Goal: Task Accomplishment & Management: Complete application form

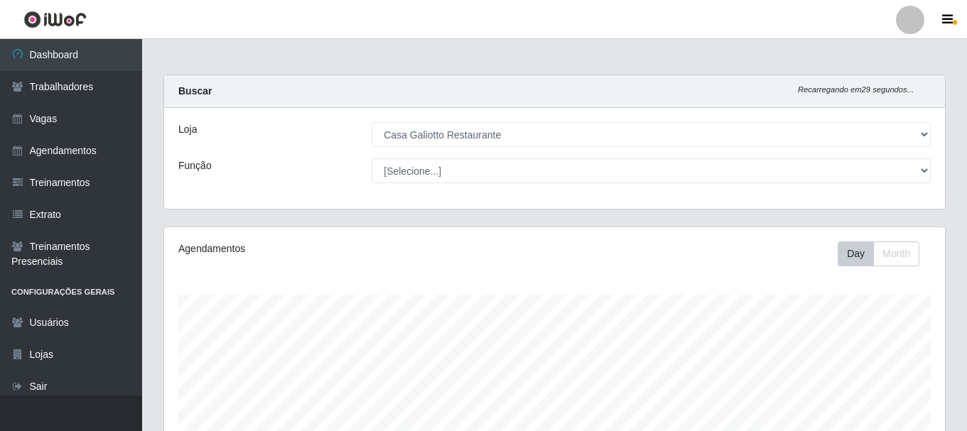
select select "279"
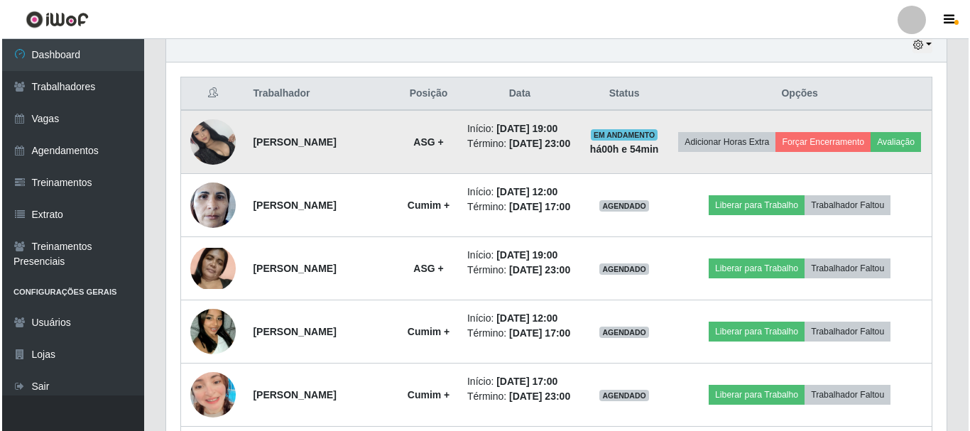
scroll to position [295, 781]
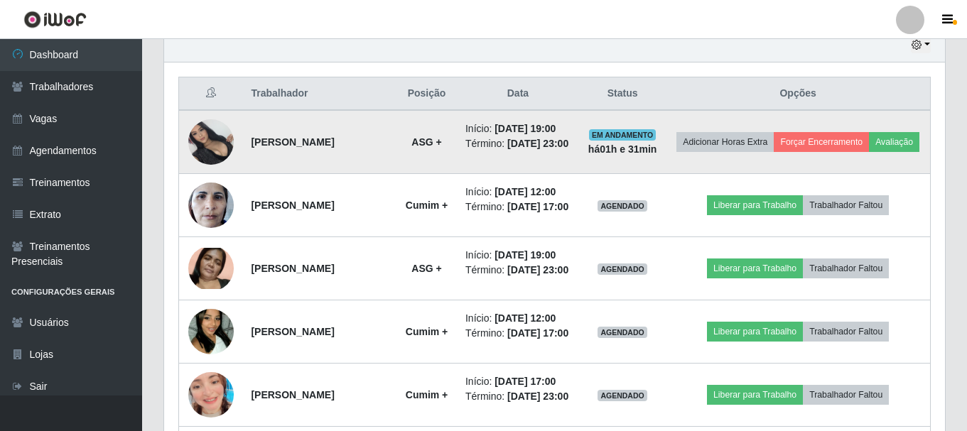
click at [221, 151] on img at bounding box center [210, 141] width 45 height 45
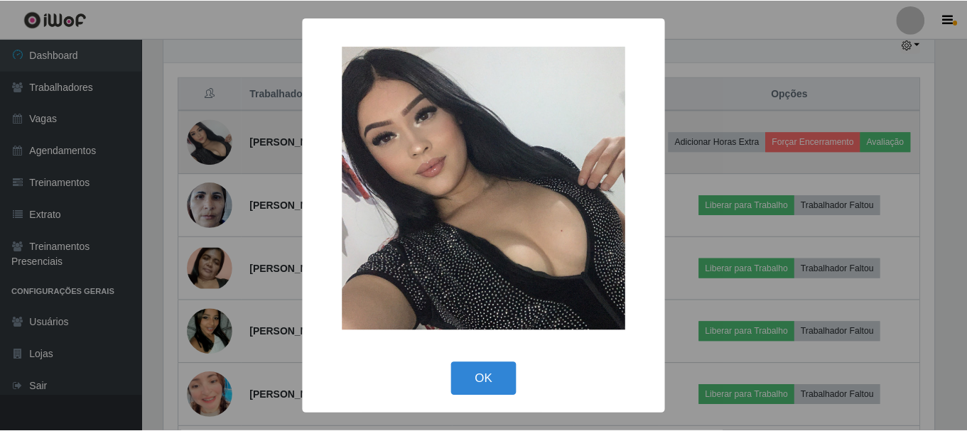
scroll to position [295, 773]
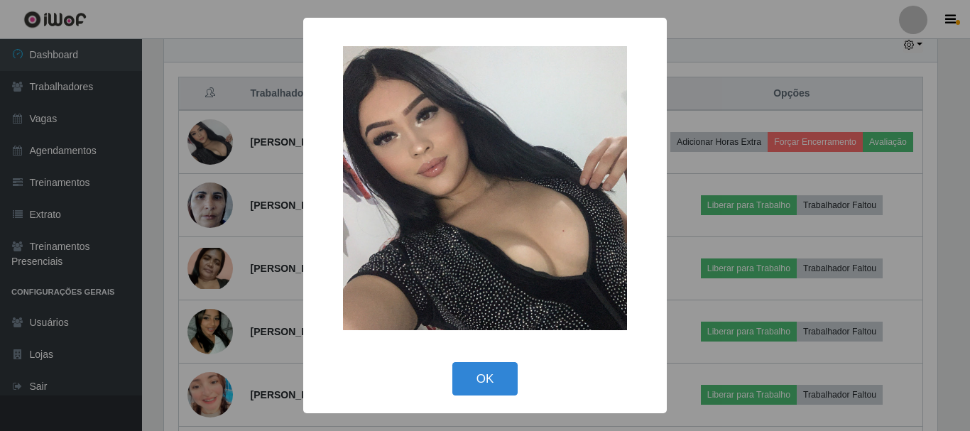
click at [747, 48] on div "× OK Cancel" at bounding box center [485, 215] width 970 height 431
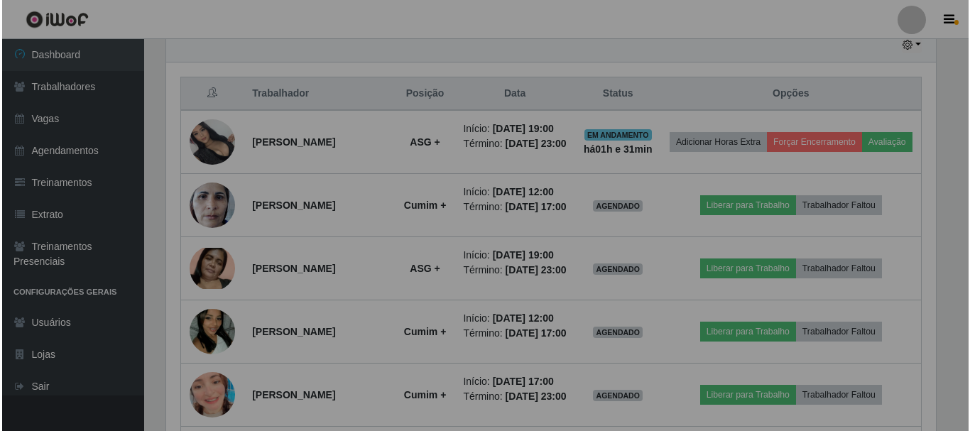
scroll to position [295, 781]
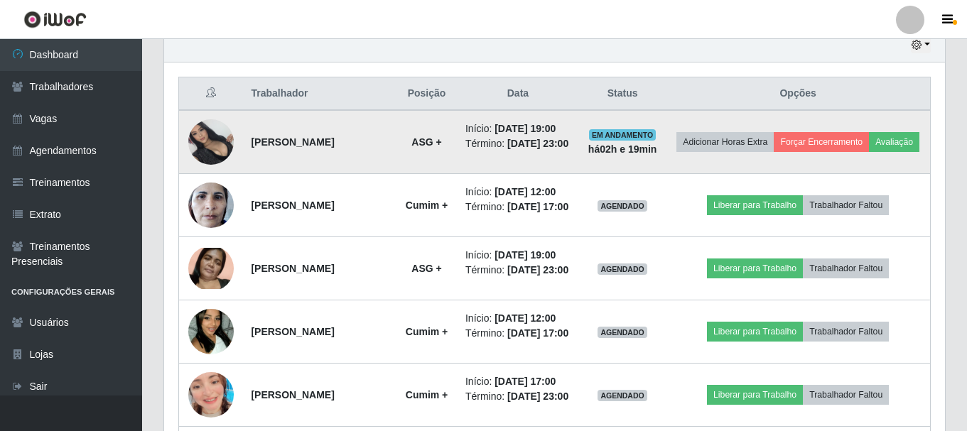
click at [207, 165] on img at bounding box center [210, 141] width 45 height 45
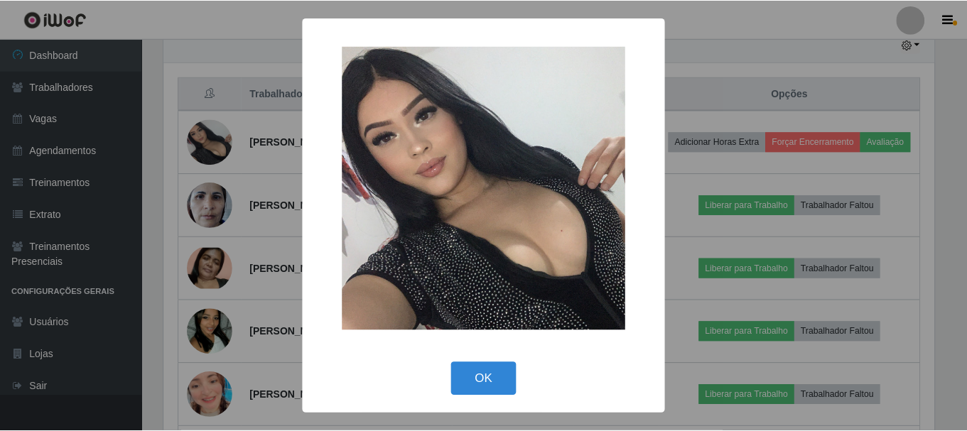
scroll to position [295, 773]
drag, startPoint x: 484, startPoint y: 376, endPoint x: 185, endPoint y: 89, distance: 413.9
click at [484, 376] on button "OK" at bounding box center [485, 378] width 66 height 33
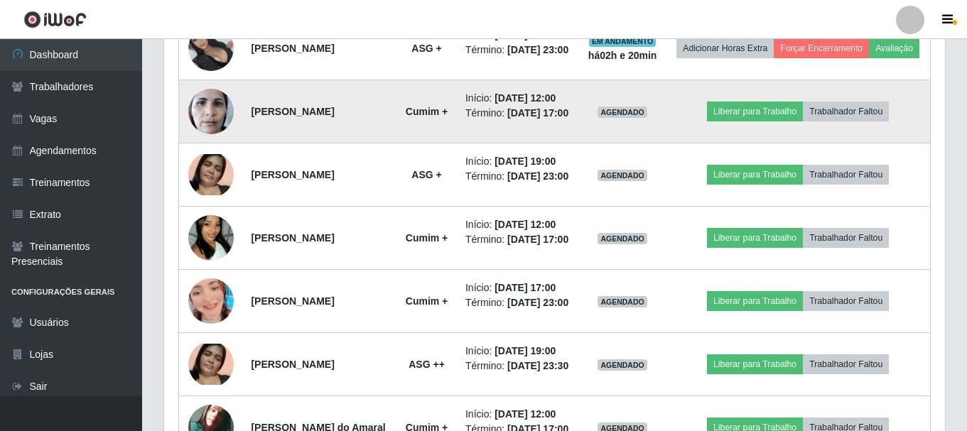
scroll to position [583, 0]
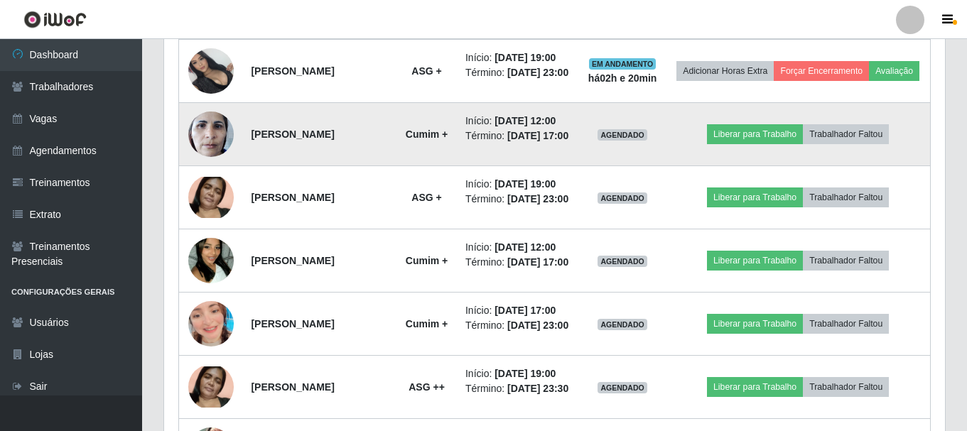
click at [211, 146] on img at bounding box center [210, 134] width 45 height 60
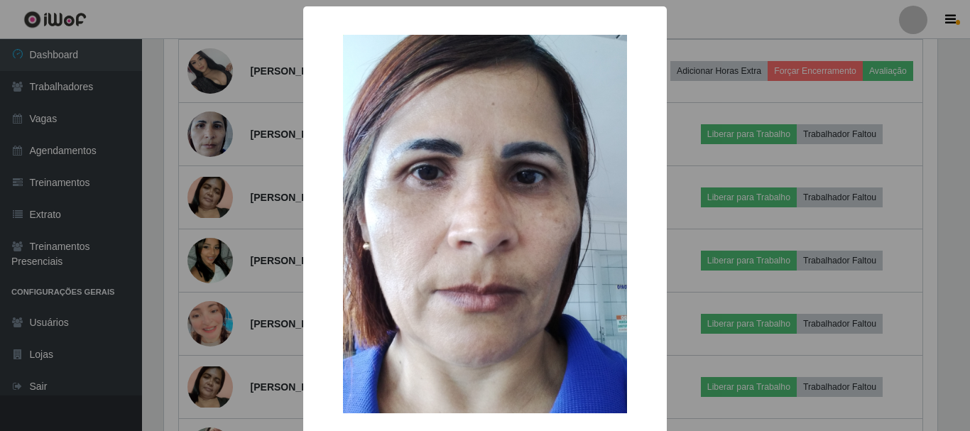
click at [235, 231] on div "× OK Cancel" at bounding box center [485, 215] width 970 height 431
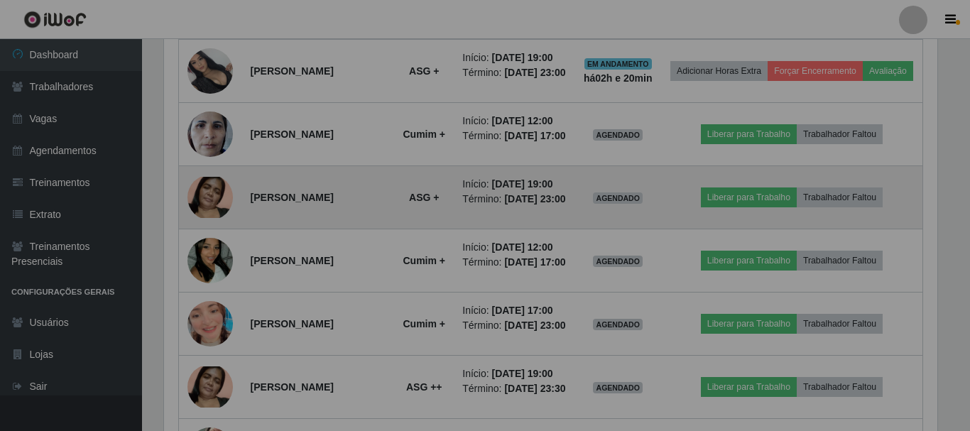
scroll to position [295, 781]
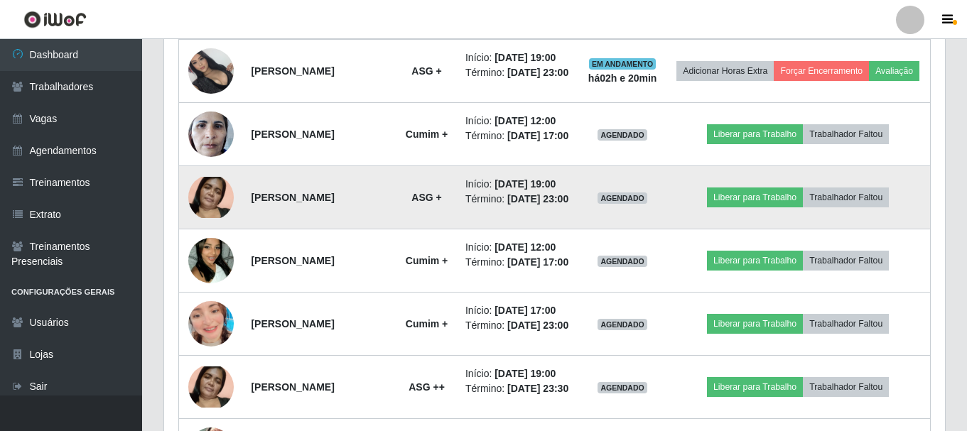
click at [205, 218] on img at bounding box center [210, 197] width 45 height 41
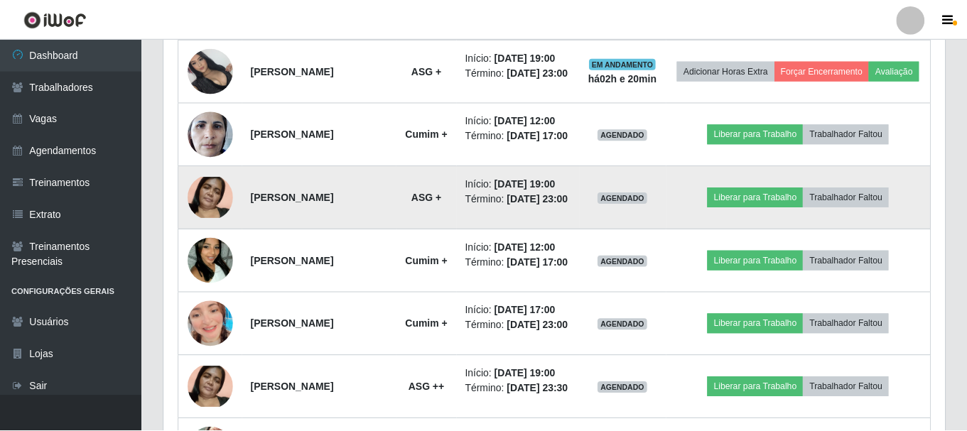
scroll to position [295, 773]
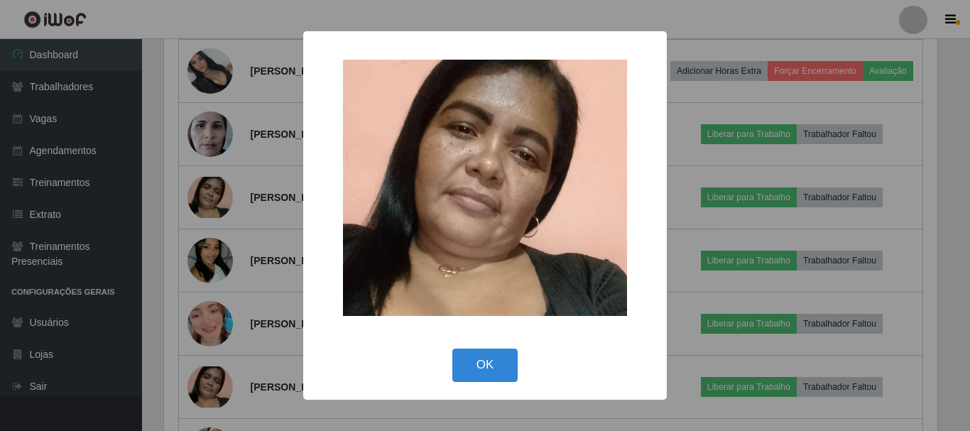
click at [205, 228] on div "× OK Cancel" at bounding box center [485, 215] width 970 height 431
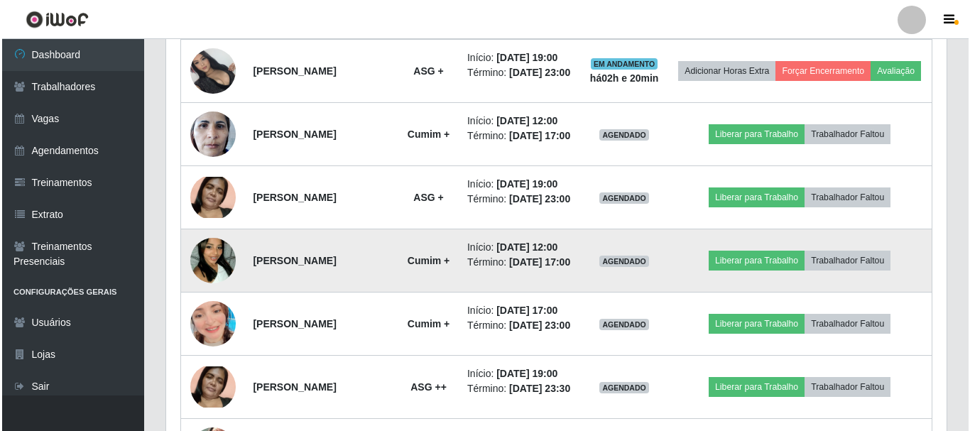
scroll to position [654, 0]
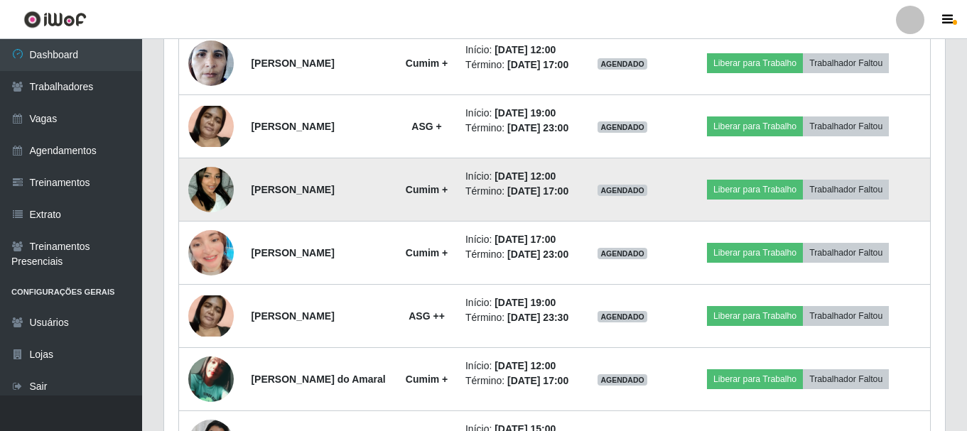
click at [211, 230] on img at bounding box center [210, 189] width 45 height 81
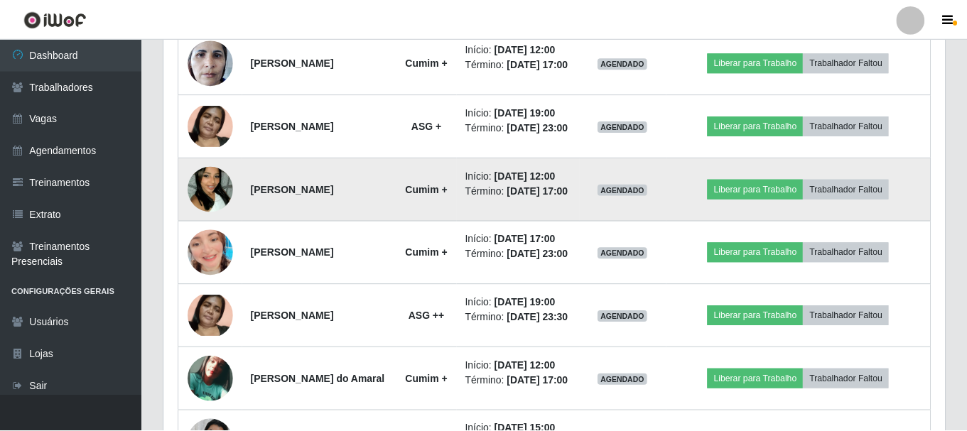
scroll to position [295, 773]
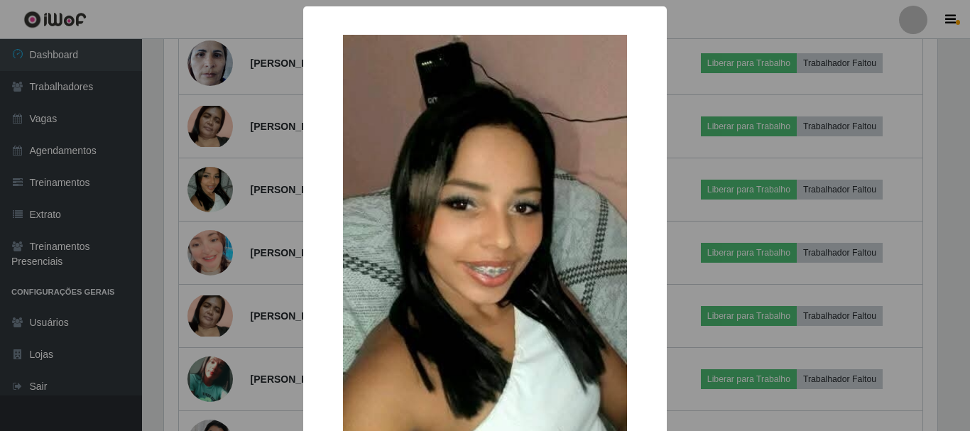
click at [227, 236] on div "× OK Cancel" at bounding box center [485, 215] width 970 height 431
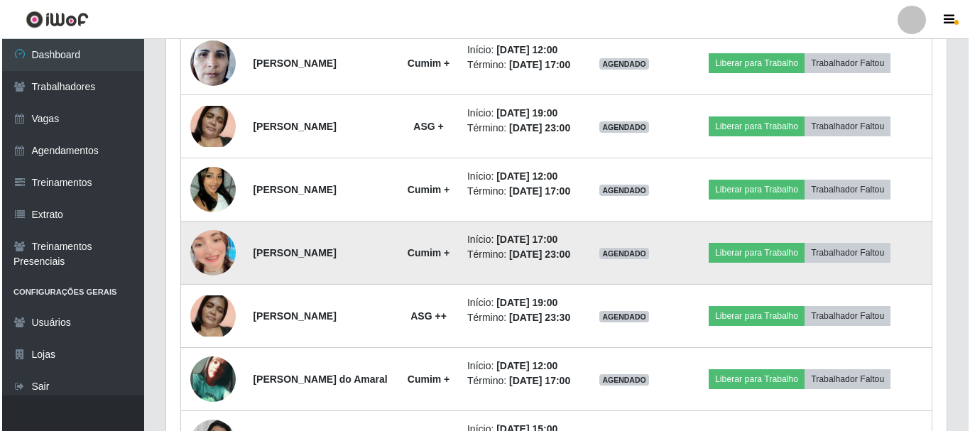
scroll to position [295, 781]
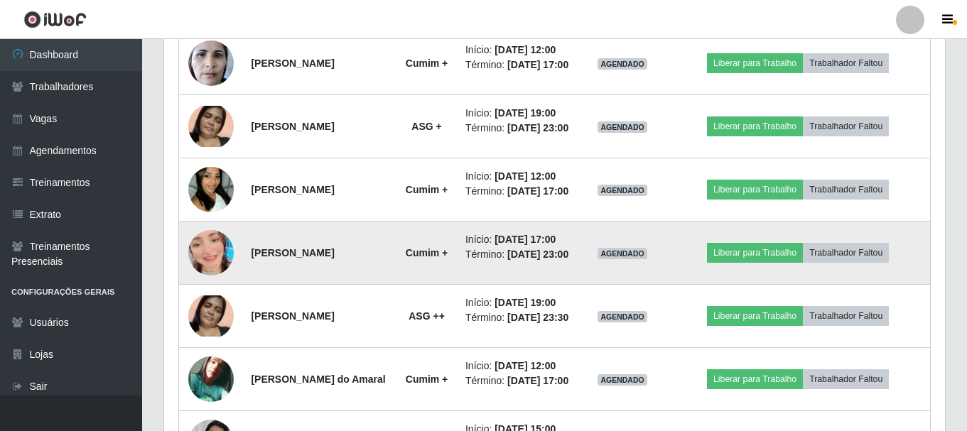
click at [212, 293] on img at bounding box center [210, 252] width 45 height 81
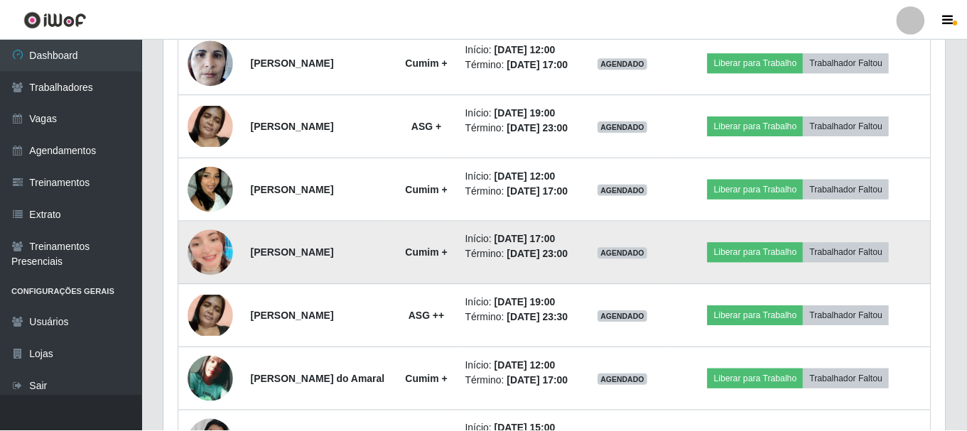
scroll to position [295, 773]
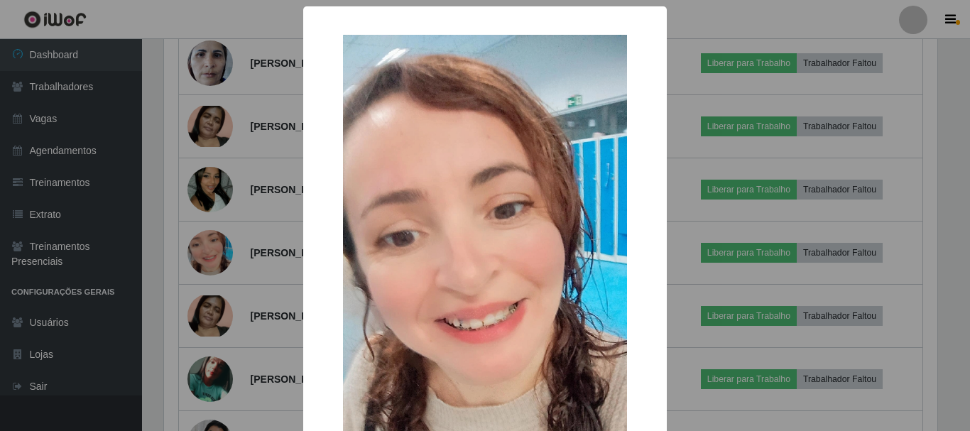
click at [210, 296] on div "× OK Cancel" at bounding box center [485, 215] width 970 height 431
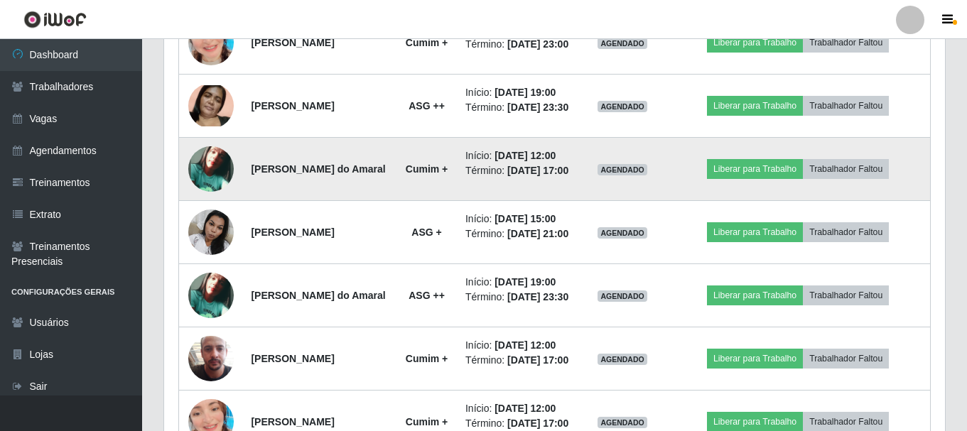
scroll to position [867, 0]
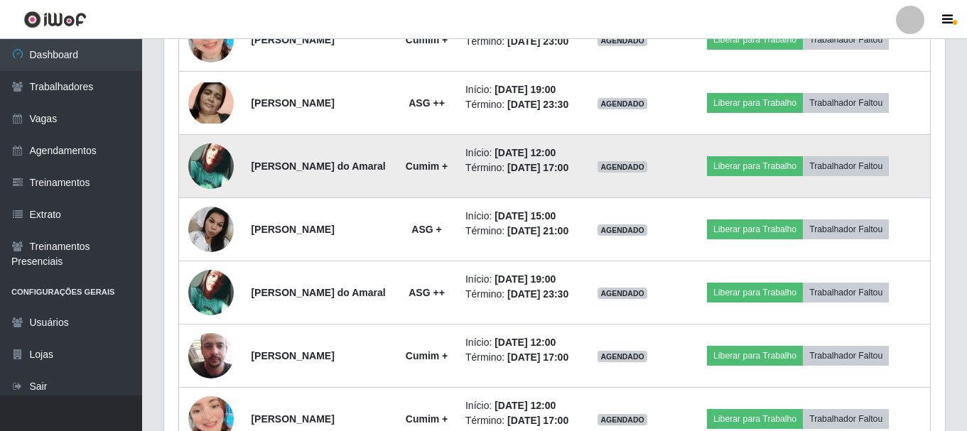
click at [220, 189] on img at bounding box center [210, 165] width 45 height 45
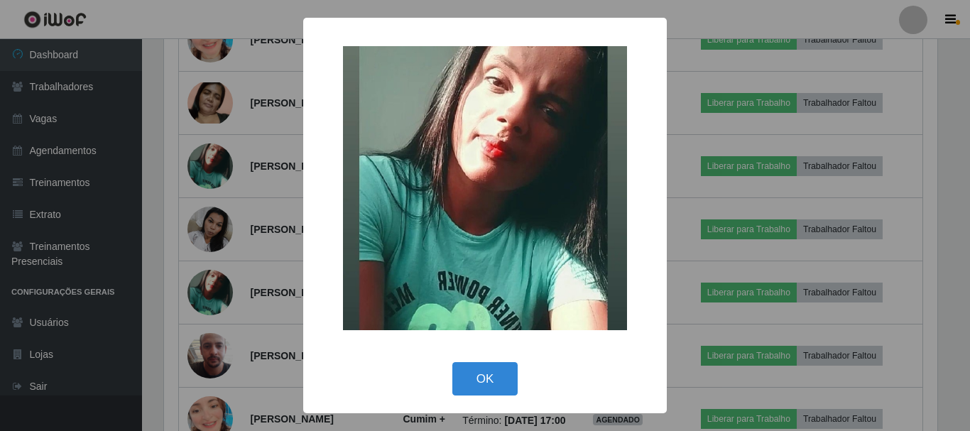
click at [222, 250] on div "× OK Cancel" at bounding box center [485, 215] width 970 height 431
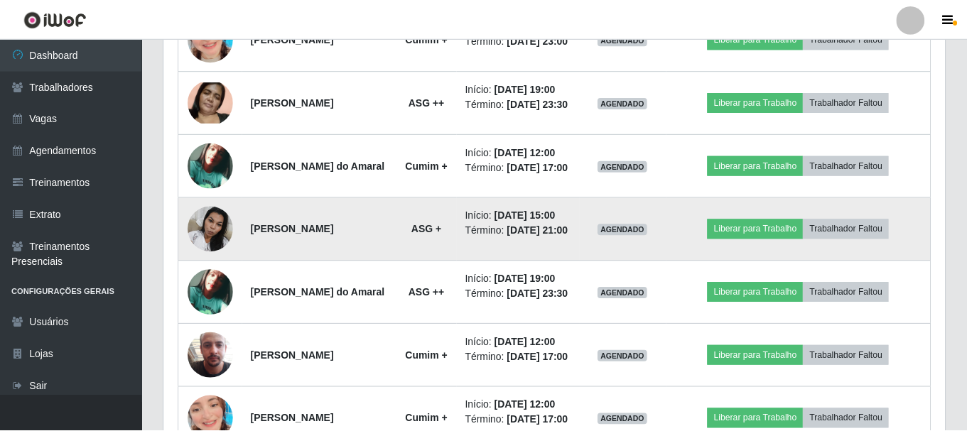
scroll to position [295, 781]
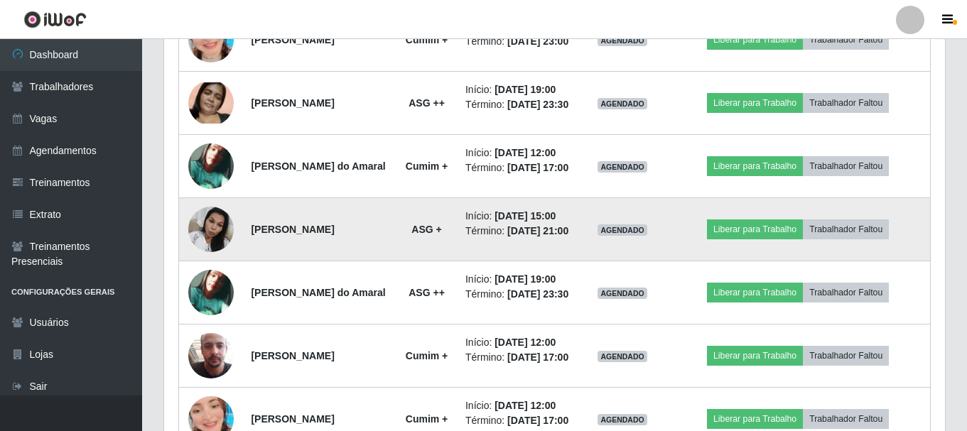
click at [217, 259] on img at bounding box center [210, 229] width 45 height 60
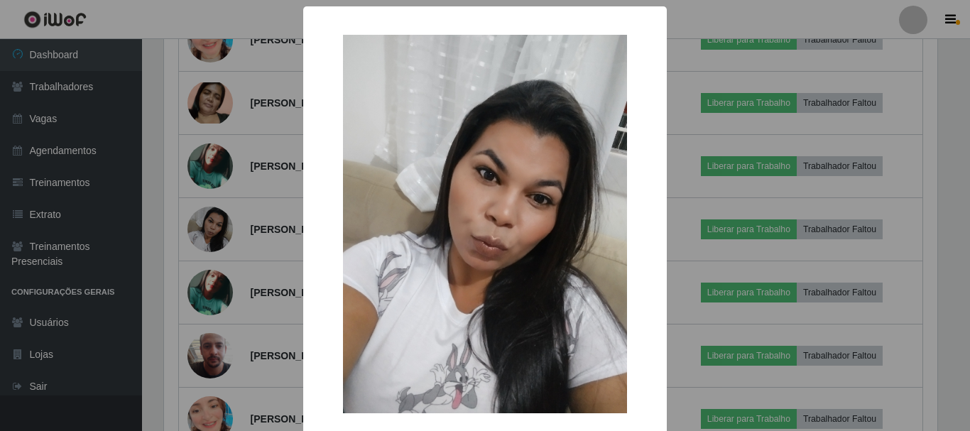
click at [210, 298] on div "× OK Cancel" at bounding box center [485, 215] width 970 height 431
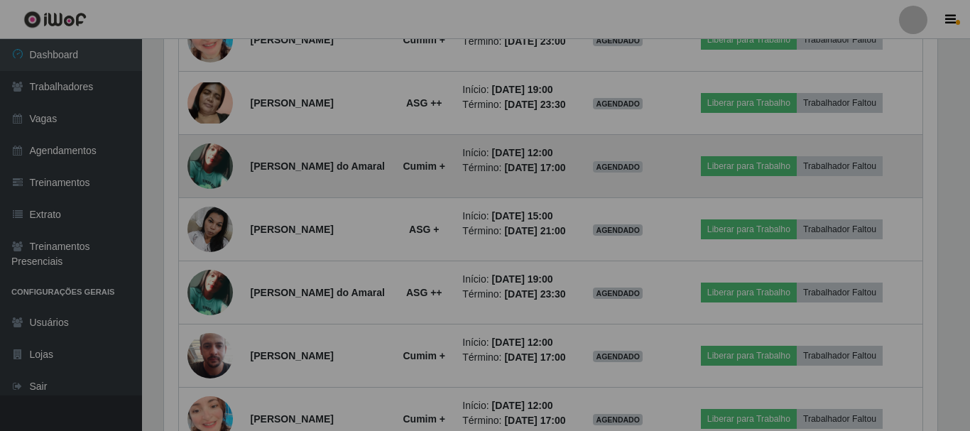
scroll to position [295, 781]
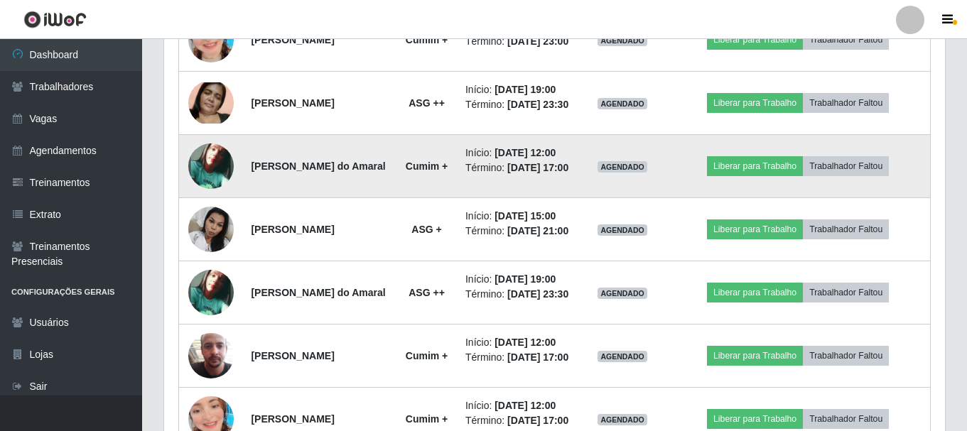
click at [214, 189] on img at bounding box center [210, 165] width 45 height 45
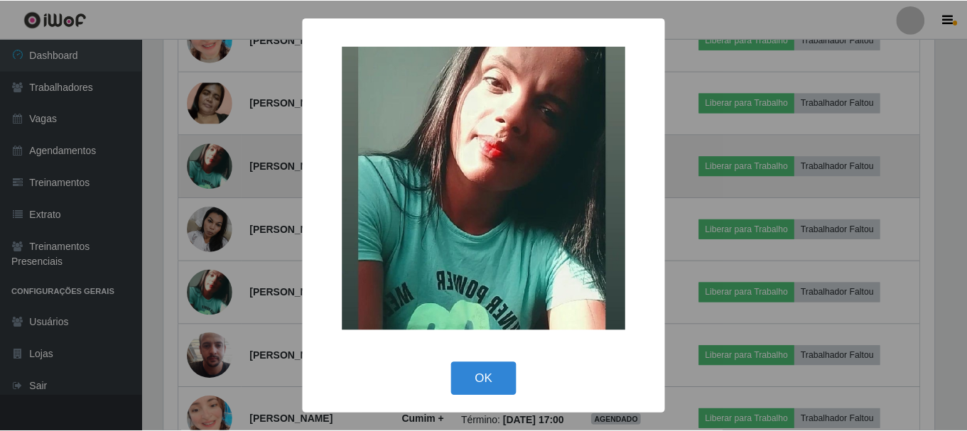
scroll to position [0, 0]
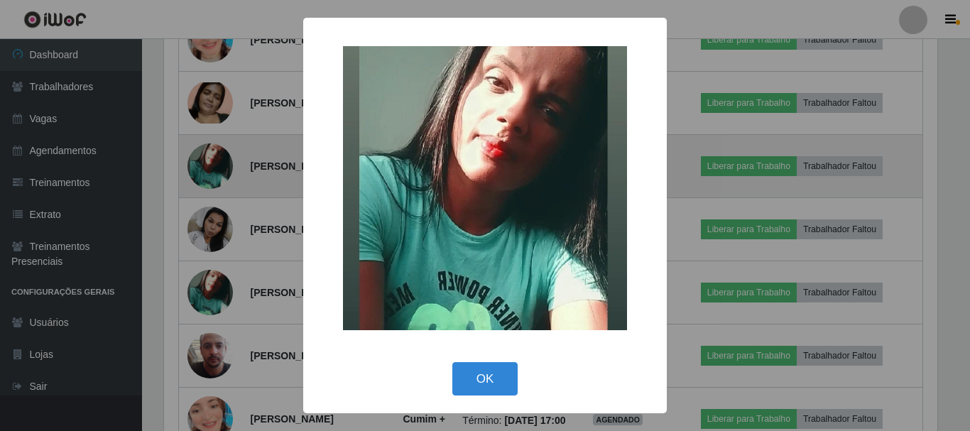
click at [214, 232] on div "× OK Cancel" at bounding box center [485, 215] width 970 height 431
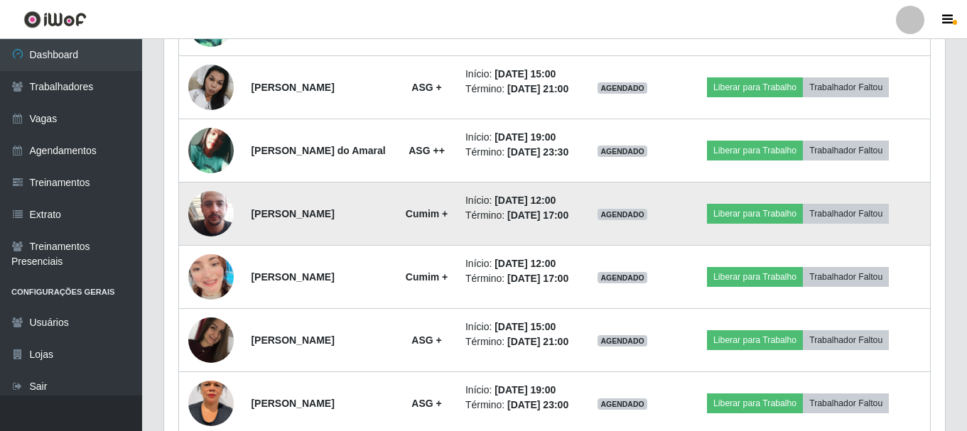
click at [210, 254] on img at bounding box center [210, 213] width 45 height 81
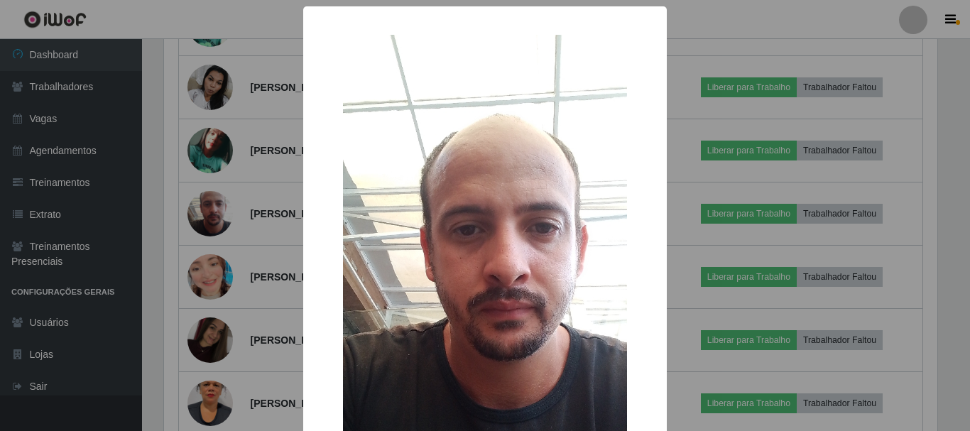
click at [210, 307] on div "× OK Cancel" at bounding box center [485, 215] width 970 height 431
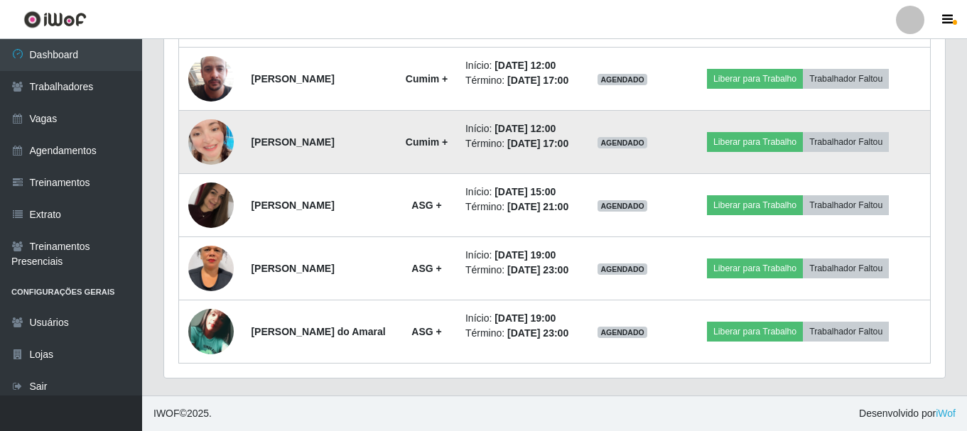
click at [215, 183] on img at bounding box center [210, 142] width 45 height 81
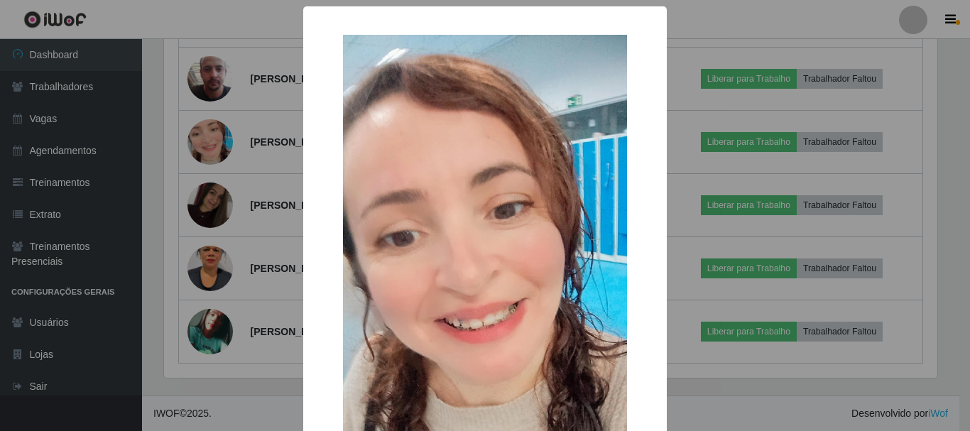
click at [217, 268] on div "× OK Cancel" at bounding box center [485, 215] width 970 height 431
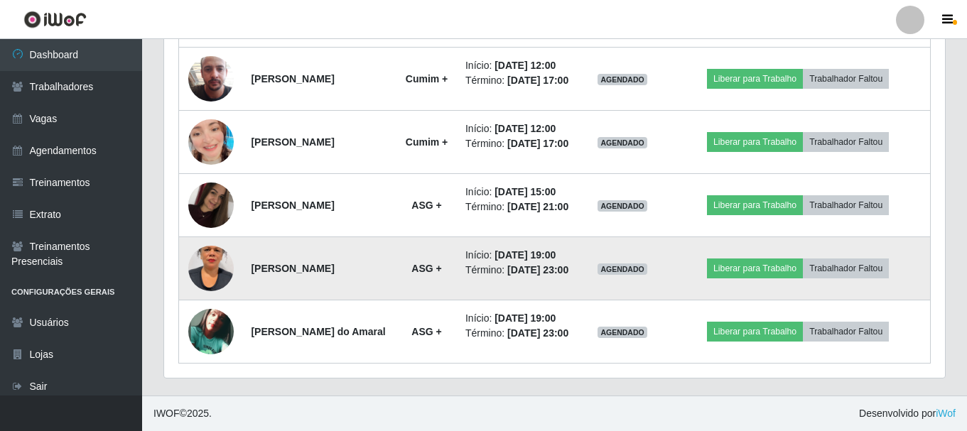
click at [207, 309] on img at bounding box center [210, 268] width 45 height 81
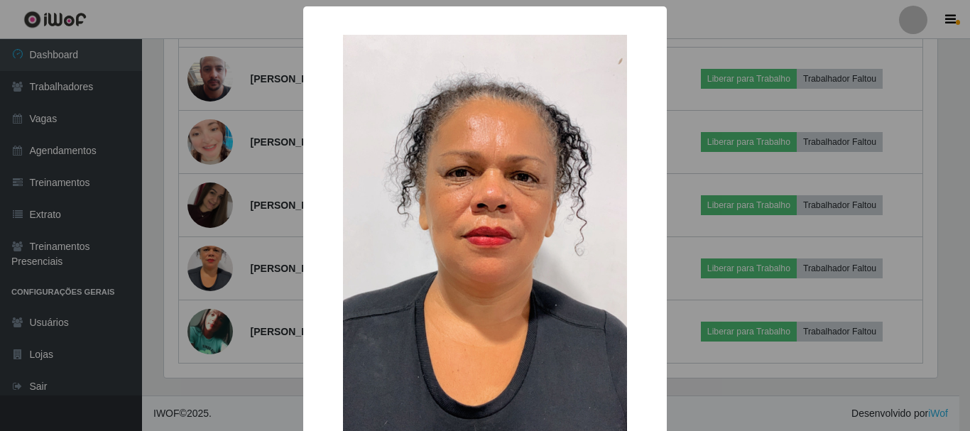
drag, startPoint x: 213, startPoint y: 256, endPoint x: 212, endPoint y: 265, distance: 8.6
click at [212, 262] on div "× OK Cancel" at bounding box center [485, 215] width 970 height 431
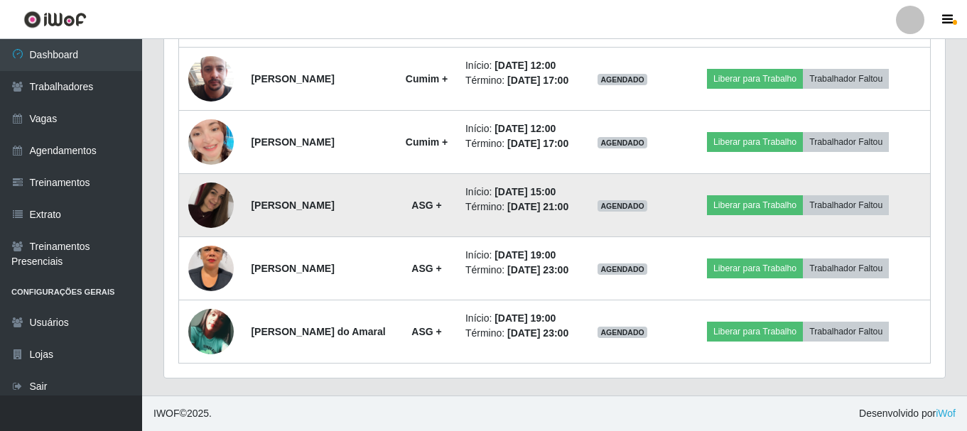
click at [203, 235] on img at bounding box center [210, 205] width 45 height 60
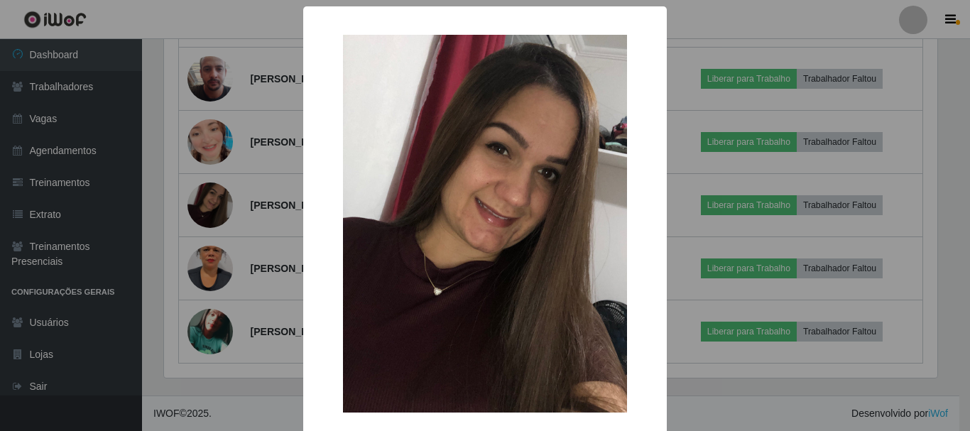
click at [174, 273] on div "× OK Cancel" at bounding box center [485, 215] width 970 height 431
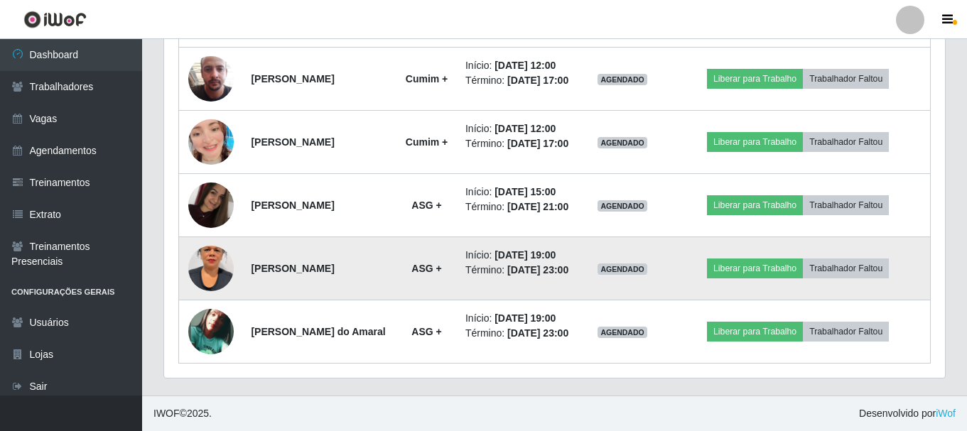
click at [226, 309] on img at bounding box center [210, 268] width 45 height 81
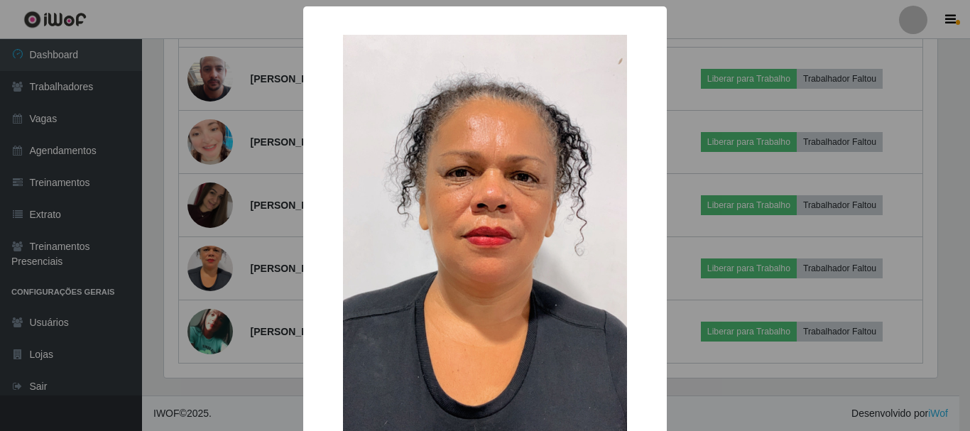
click at [234, 187] on div "× OK Cancel" at bounding box center [485, 215] width 970 height 431
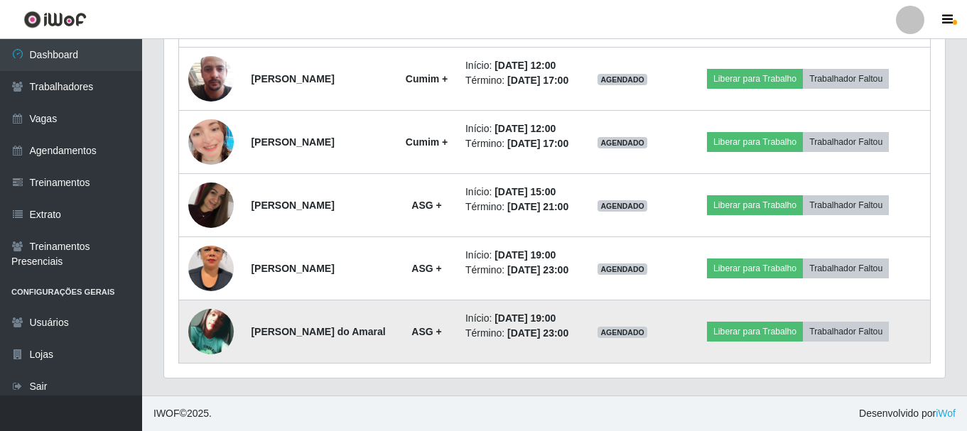
click at [209, 317] on img at bounding box center [210, 331] width 45 height 45
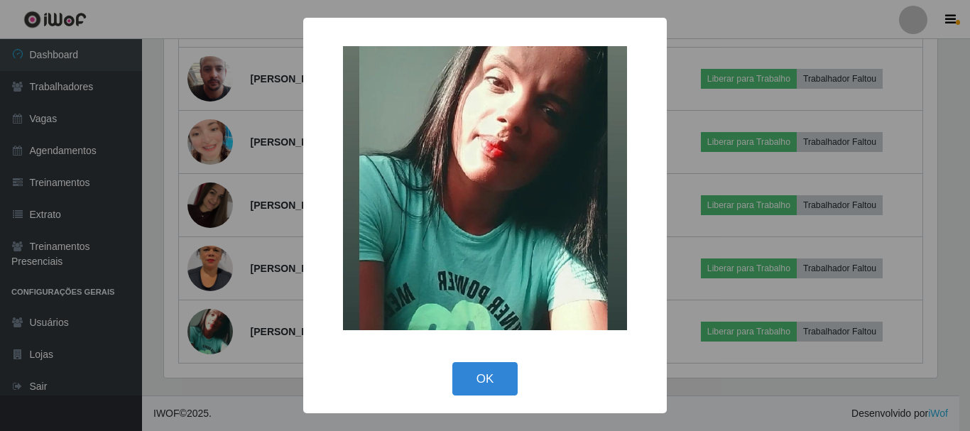
click at [214, 304] on div "× OK Cancel" at bounding box center [485, 215] width 970 height 431
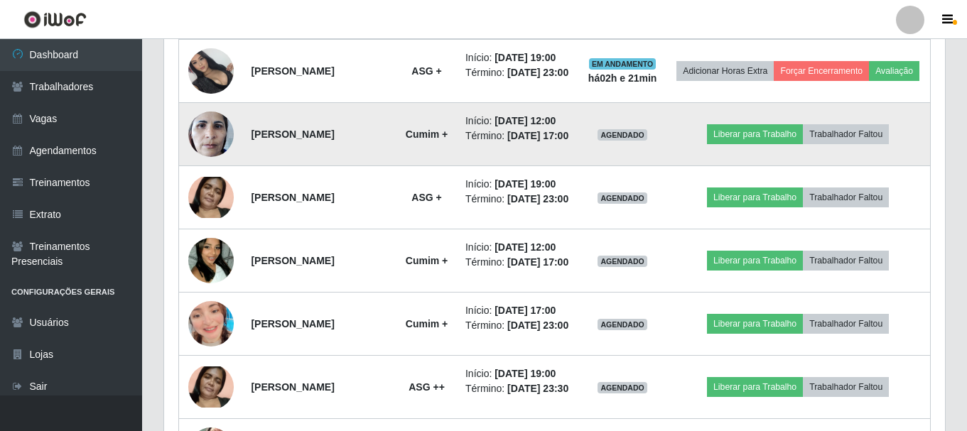
click at [206, 164] on img at bounding box center [210, 134] width 45 height 60
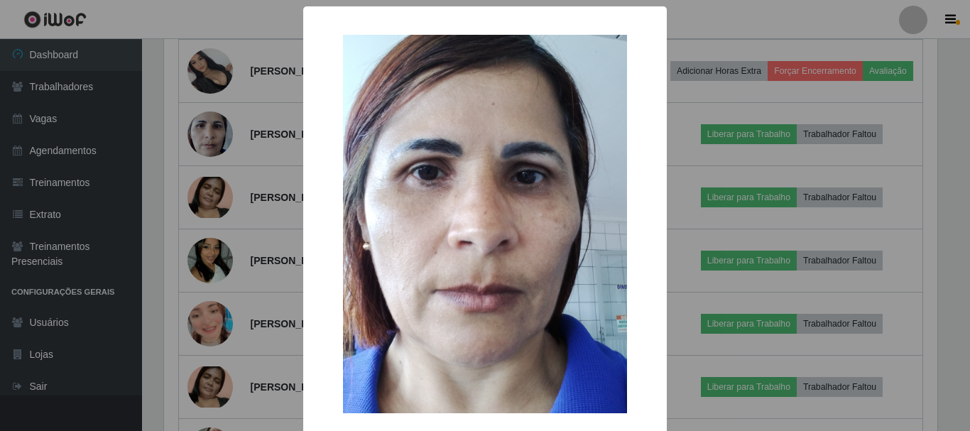
click at [215, 185] on div "× OK Cancel" at bounding box center [485, 215] width 970 height 431
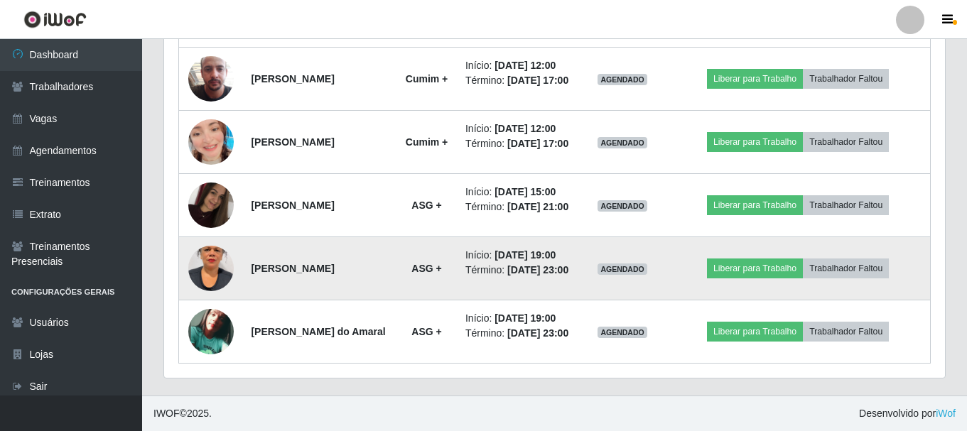
click at [222, 309] on img at bounding box center [210, 268] width 45 height 81
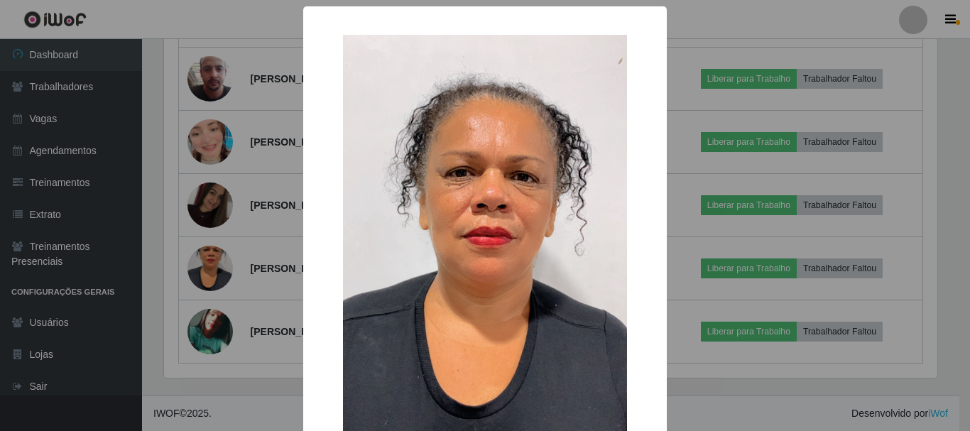
click at [275, 181] on div "× OK Cancel" at bounding box center [485, 215] width 970 height 431
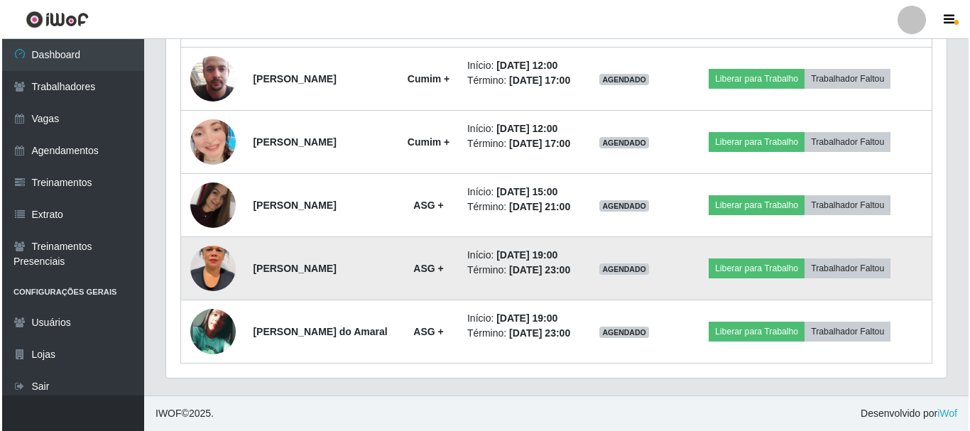
scroll to position [1293, 0]
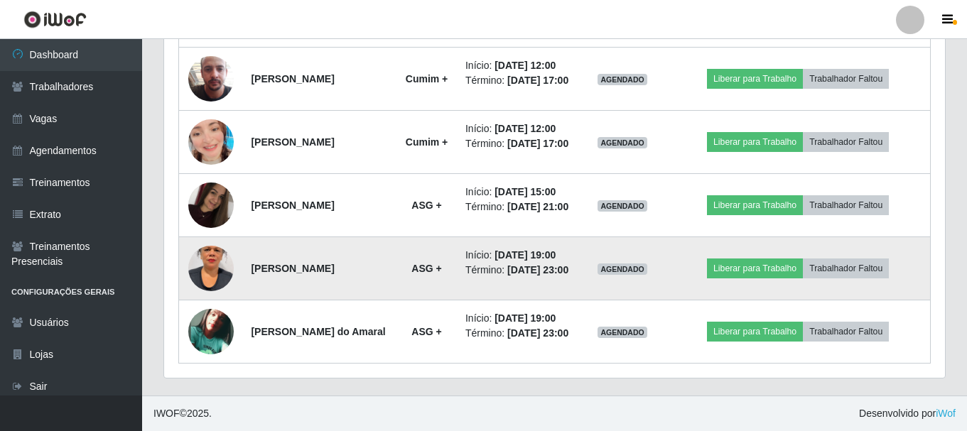
click at [219, 245] on img at bounding box center [210, 268] width 45 height 81
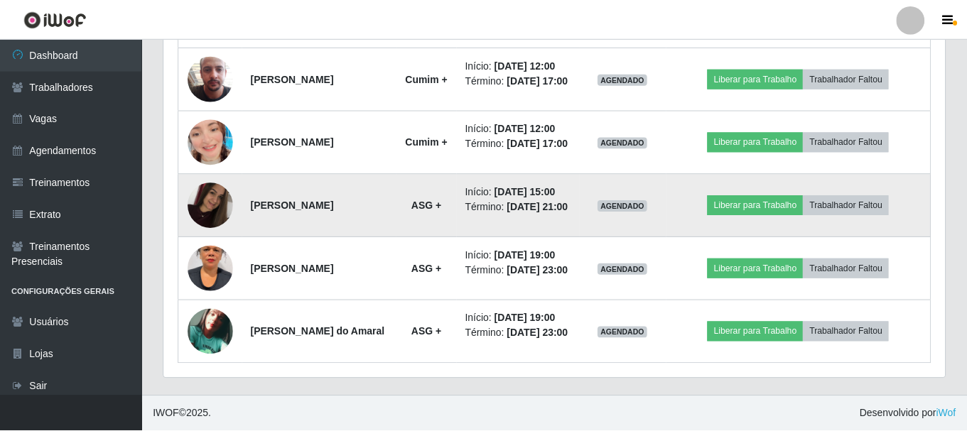
scroll to position [295, 781]
click at [219, 175] on img at bounding box center [210, 205] width 45 height 60
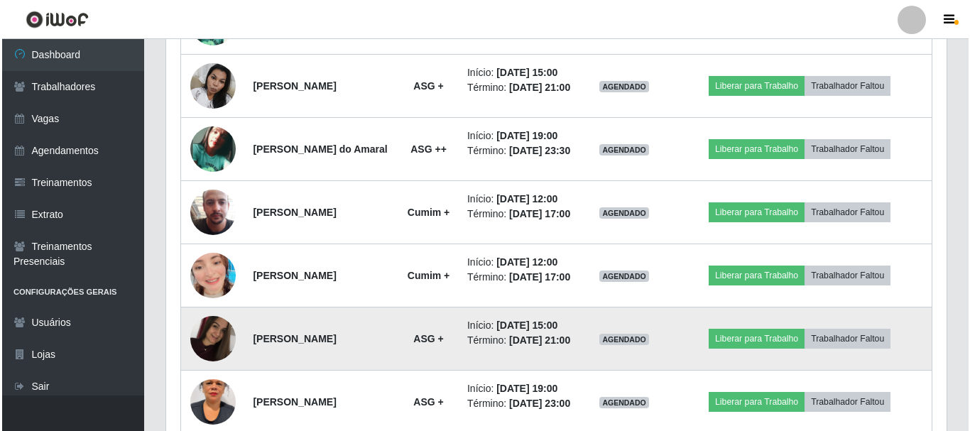
scroll to position [1009, 0]
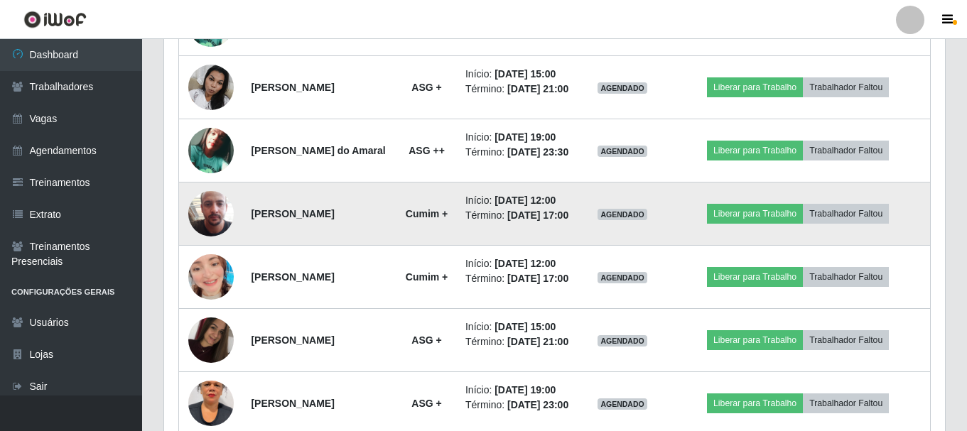
click at [207, 254] on img at bounding box center [210, 213] width 45 height 81
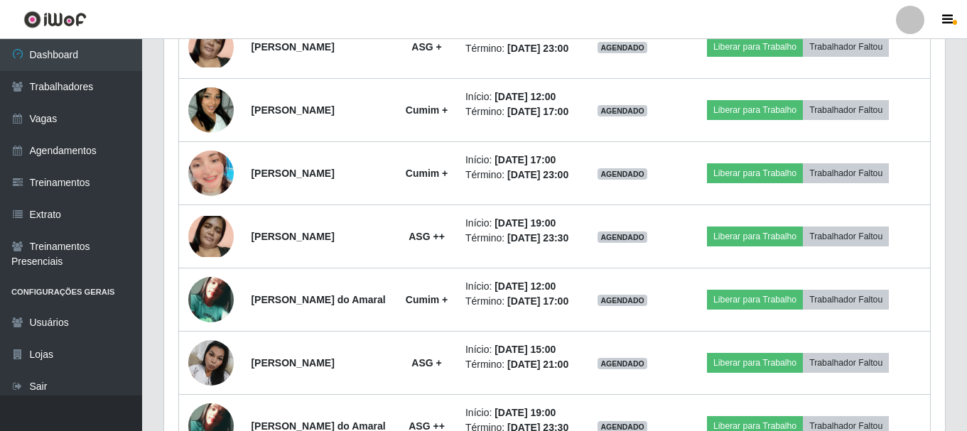
scroll to position [725, 0]
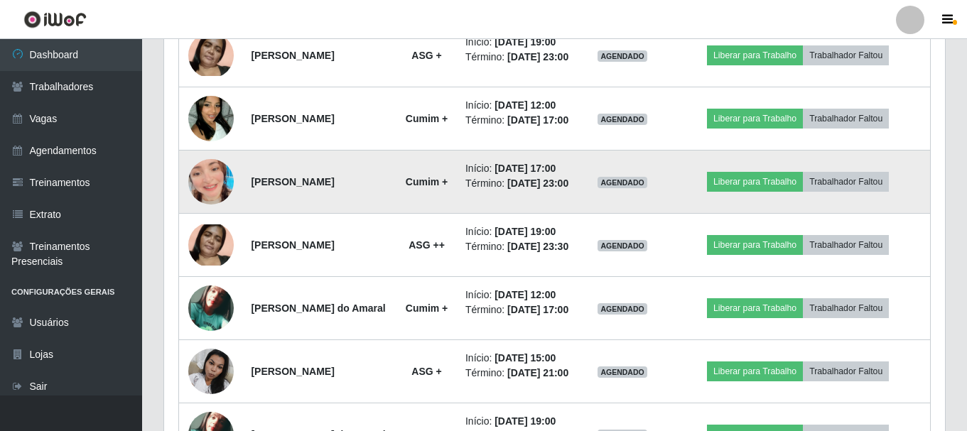
click at [219, 222] on img at bounding box center [210, 181] width 45 height 81
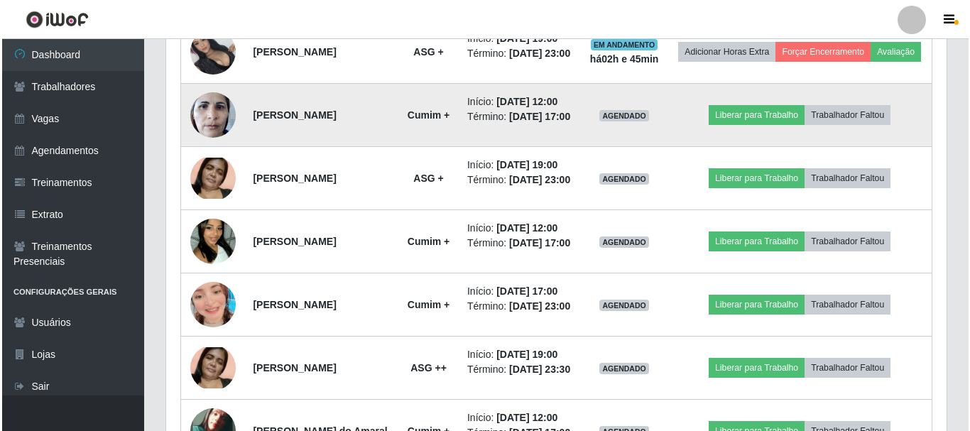
scroll to position [512, 0]
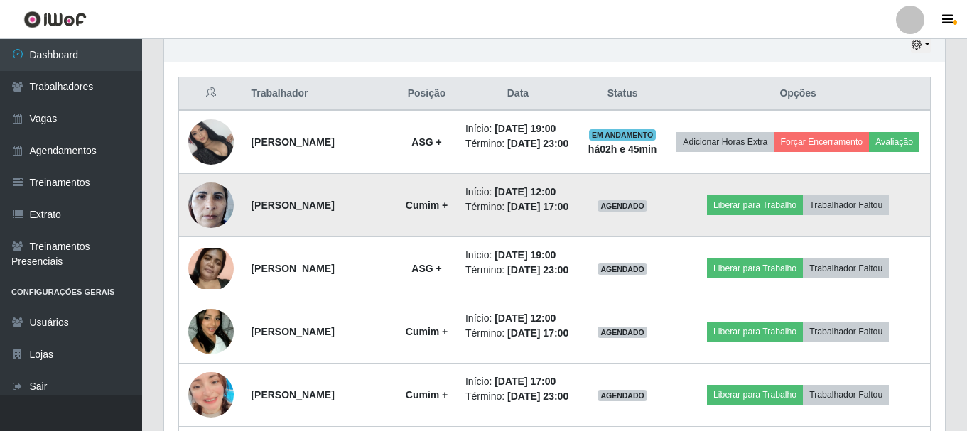
click at [205, 231] on img at bounding box center [210, 205] width 45 height 60
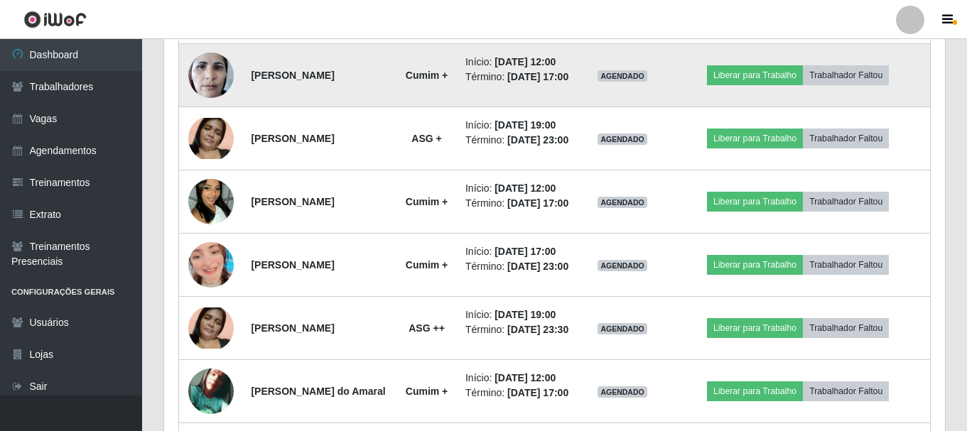
scroll to position [654, 0]
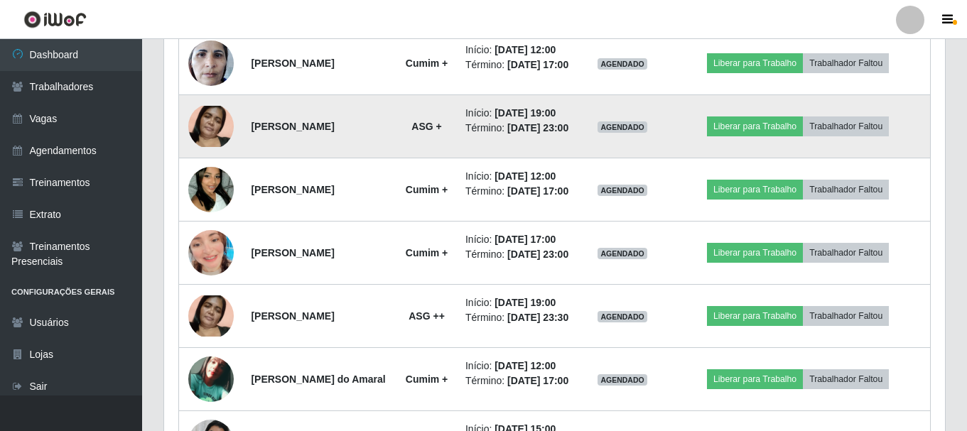
click at [203, 146] on img at bounding box center [210, 126] width 45 height 41
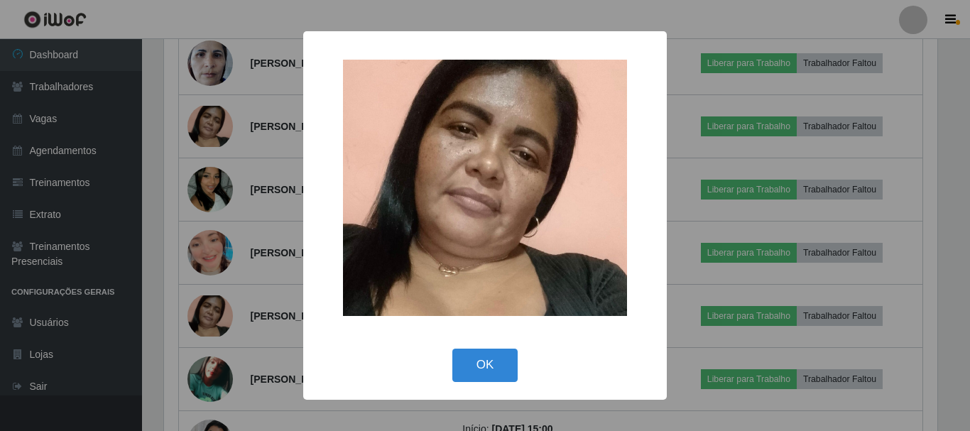
click at [156, 156] on div "× OK Cancel" at bounding box center [485, 215] width 970 height 431
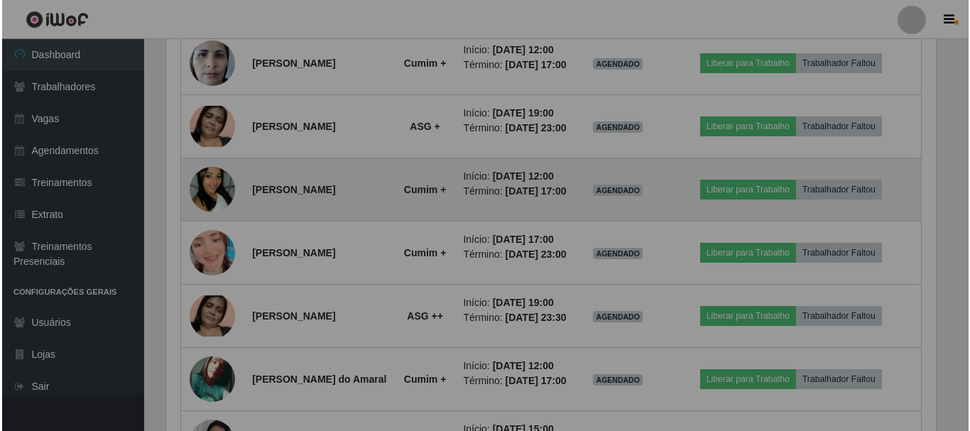
scroll to position [295, 781]
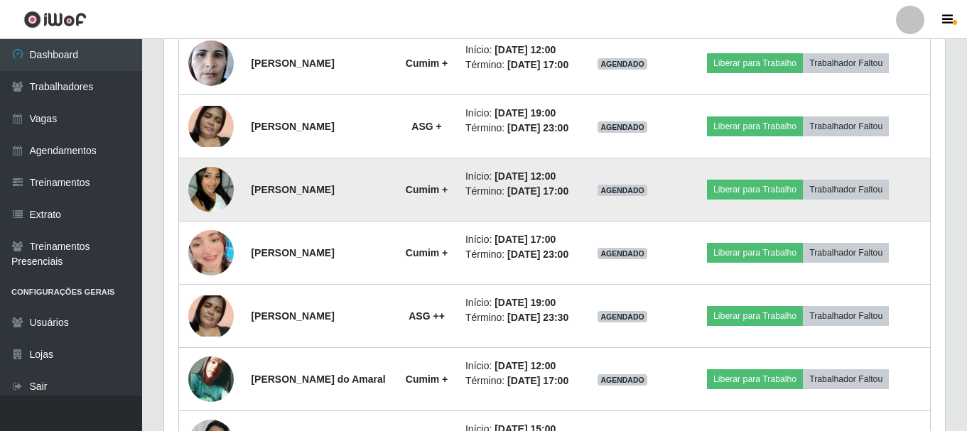
click at [205, 230] on img at bounding box center [210, 189] width 45 height 81
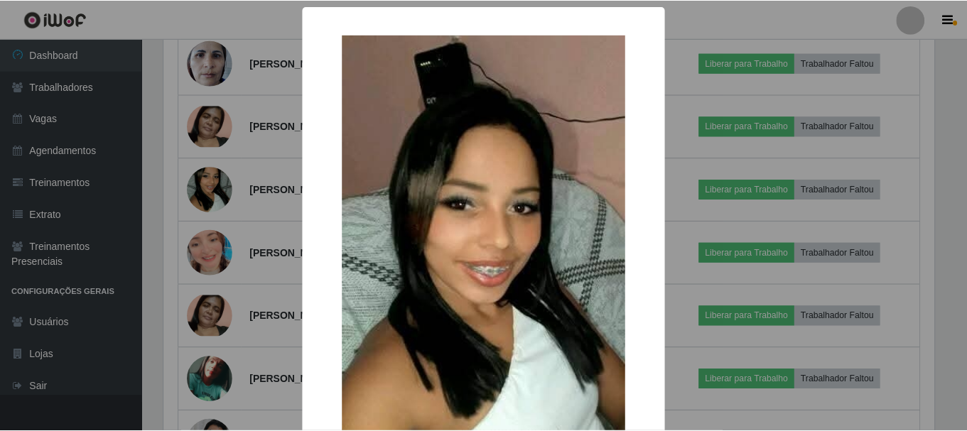
scroll to position [295, 773]
click at [223, 144] on div "× OK Cancel" at bounding box center [485, 215] width 970 height 431
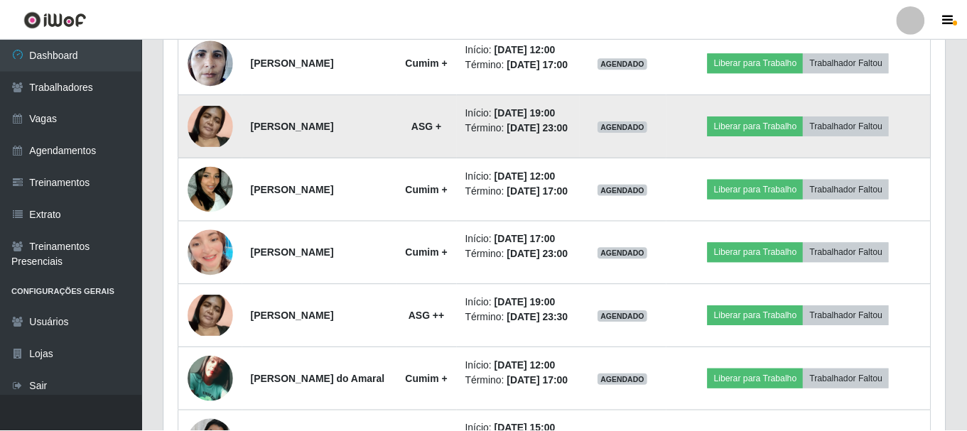
scroll to position [295, 781]
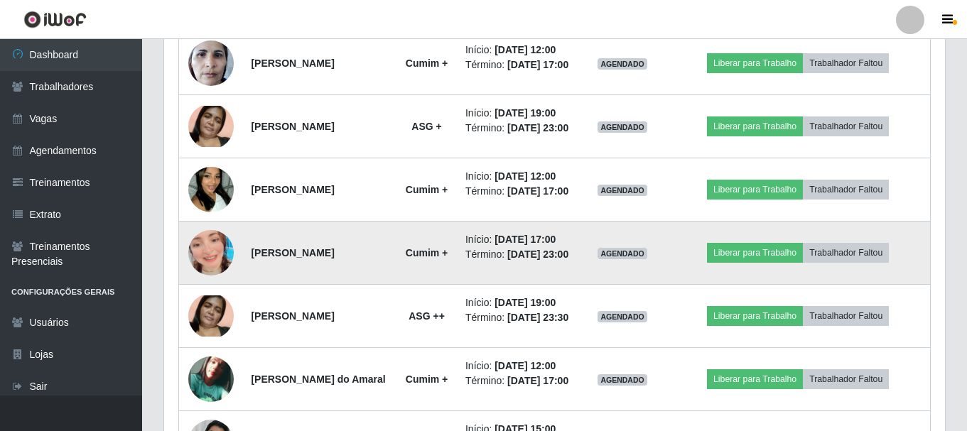
click at [190, 285] on td at bounding box center [211, 253] width 64 height 63
click at [205, 293] on img at bounding box center [210, 252] width 45 height 81
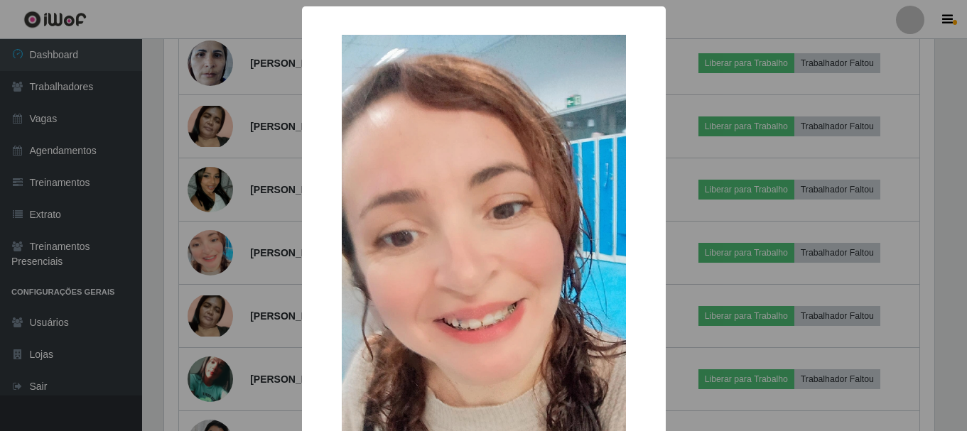
scroll to position [295, 773]
click at [226, 228] on div "× OK Cancel" at bounding box center [485, 215] width 970 height 431
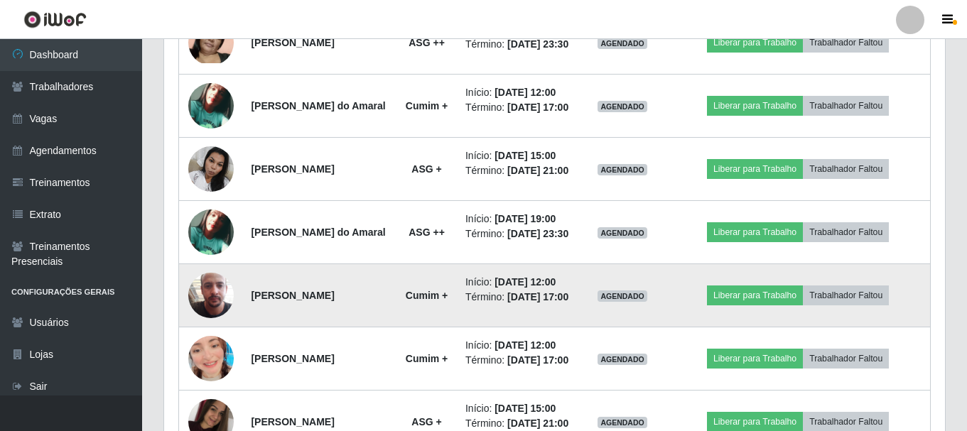
scroll to position [1009, 0]
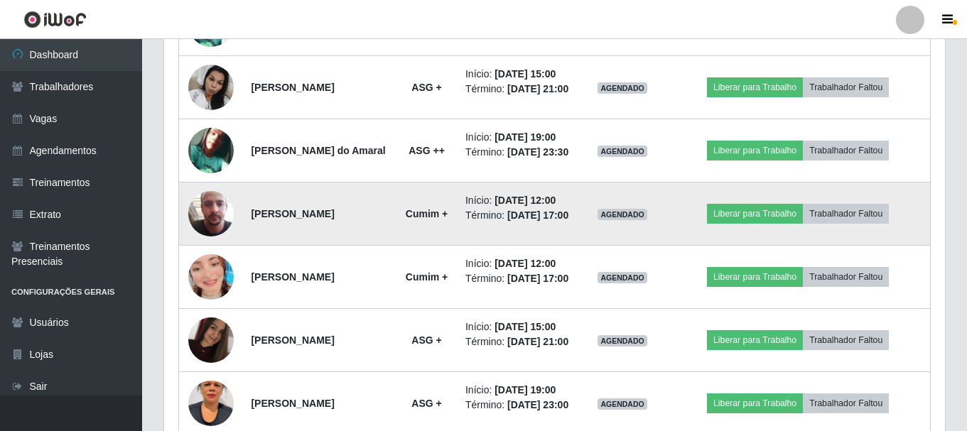
click at [207, 254] on img at bounding box center [210, 213] width 45 height 81
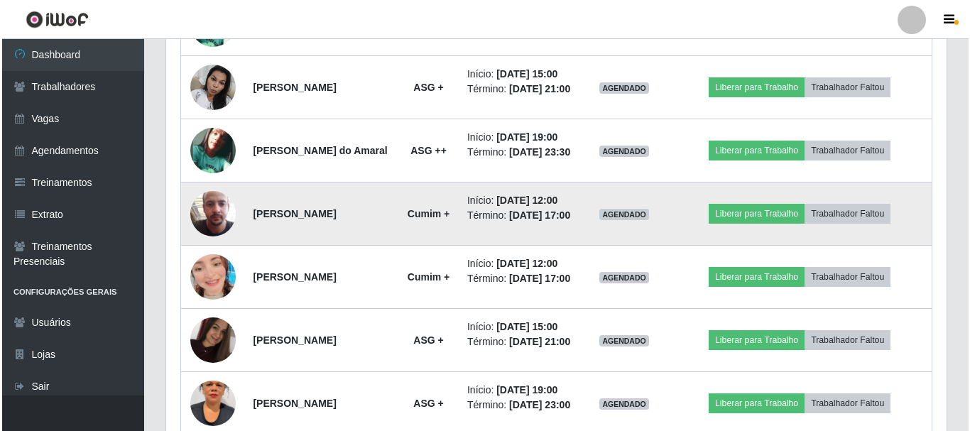
scroll to position [295, 773]
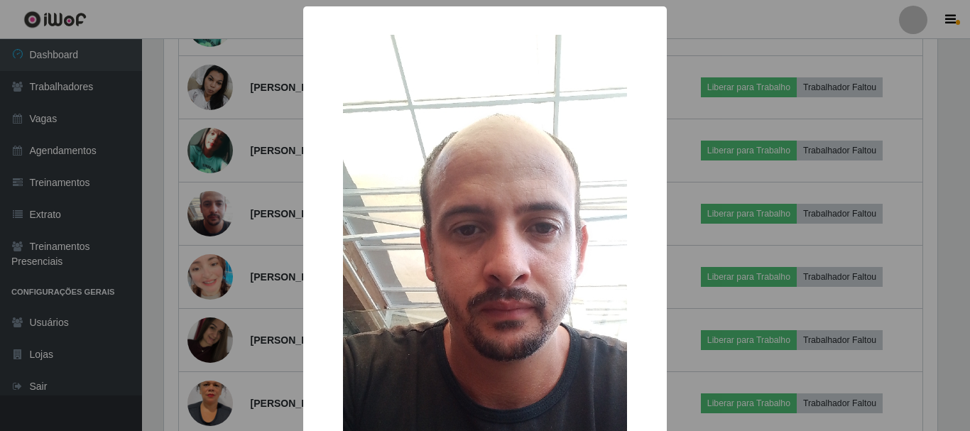
click at [227, 229] on div "× OK Cancel" at bounding box center [485, 215] width 970 height 431
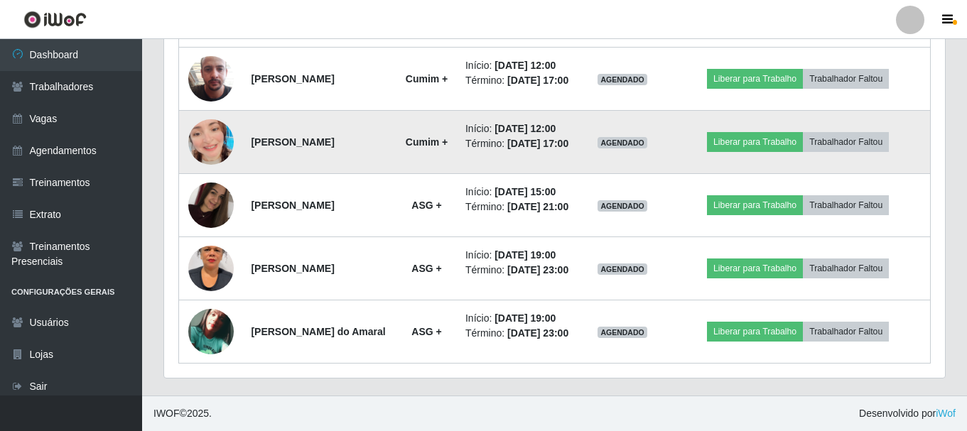
scroll to position [1151, 0]
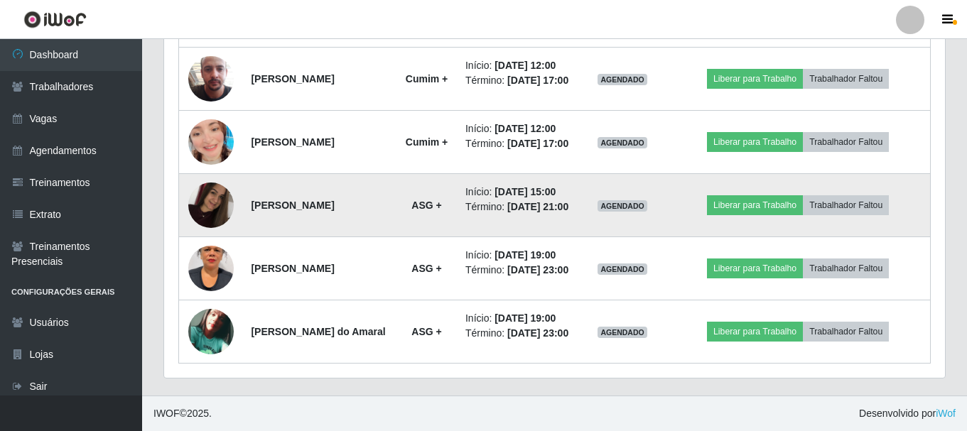
click at [222, 235] on img at bounding box center [210, 205] width 45 height 60
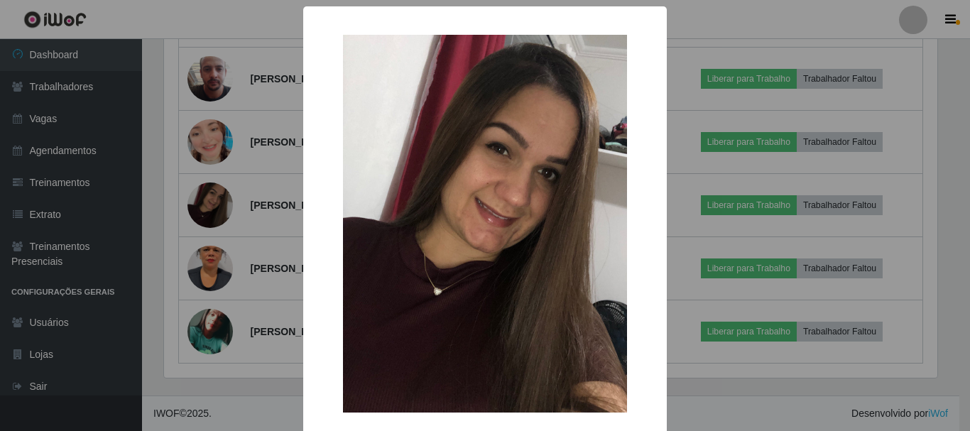
click at [232, 231] on div "× OK Cancel" at bounding box center [485, 215] width 970 height 431
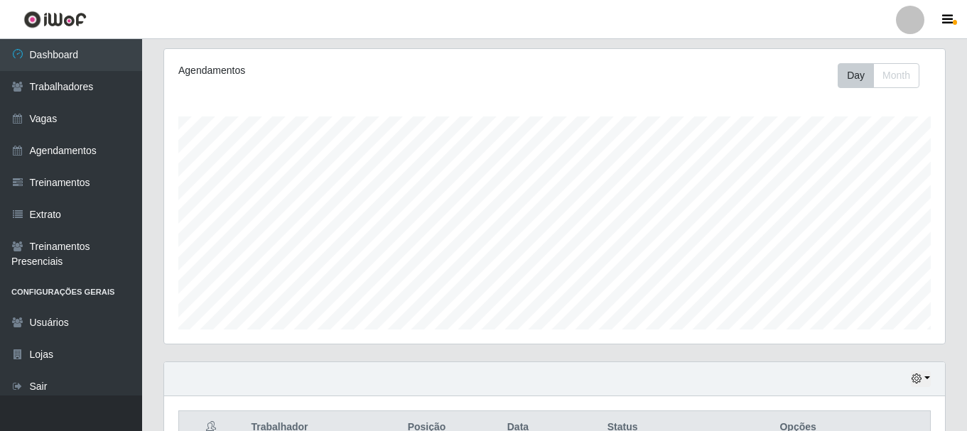
scroll to position [0, 0]
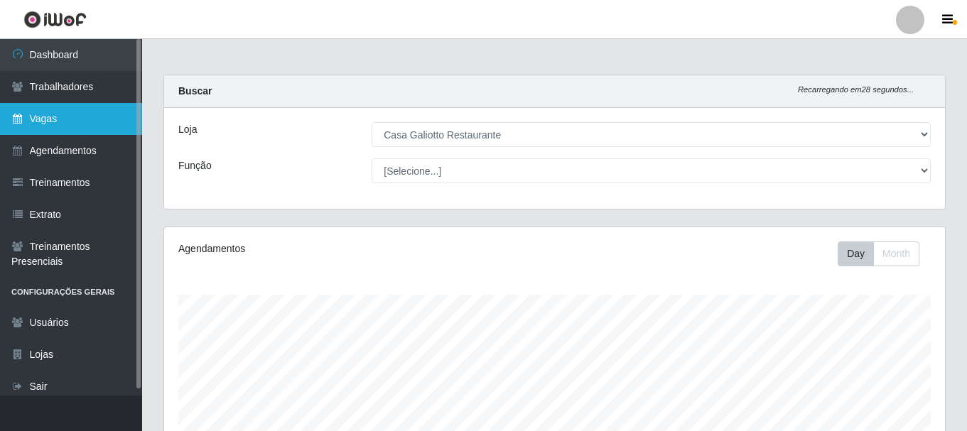
click at [78, 107] on link "Vagas" at bounding box center [71, 119] width 142 height 32
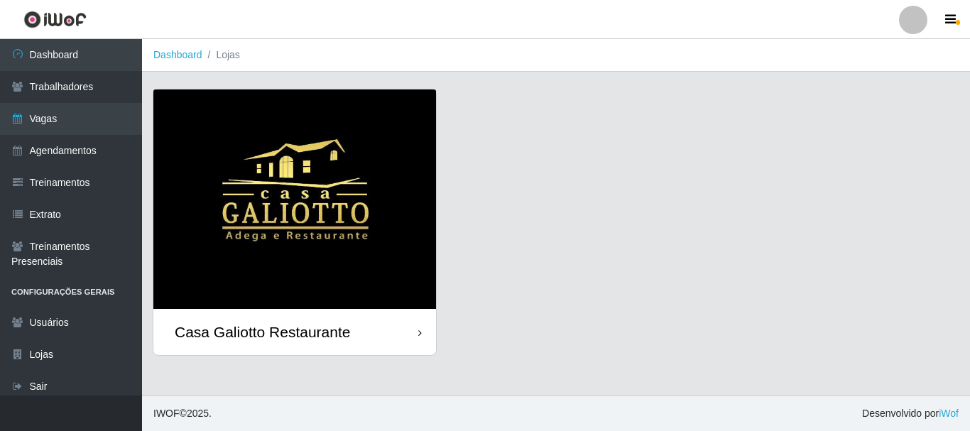
click at [360, 192] on img at bounding box center [294, 198] width 283 height 219
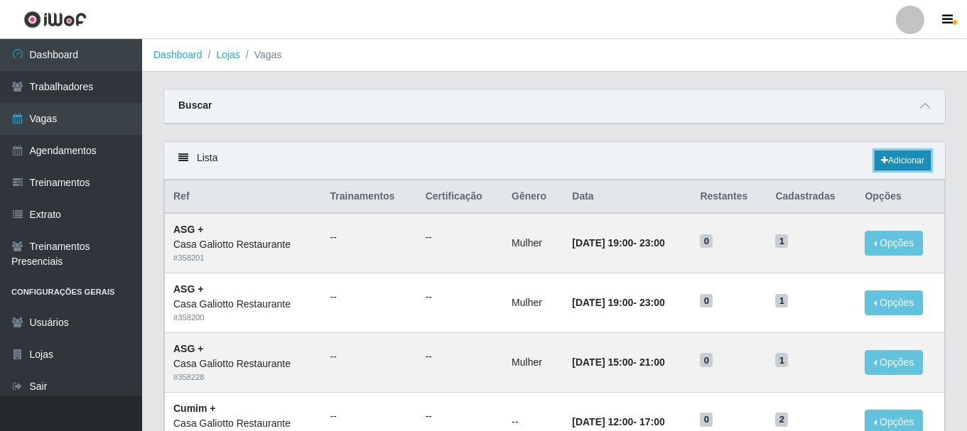
click at [903, 170] on link "Adicionar" at bounding box center [902, 161] width 56 height 20
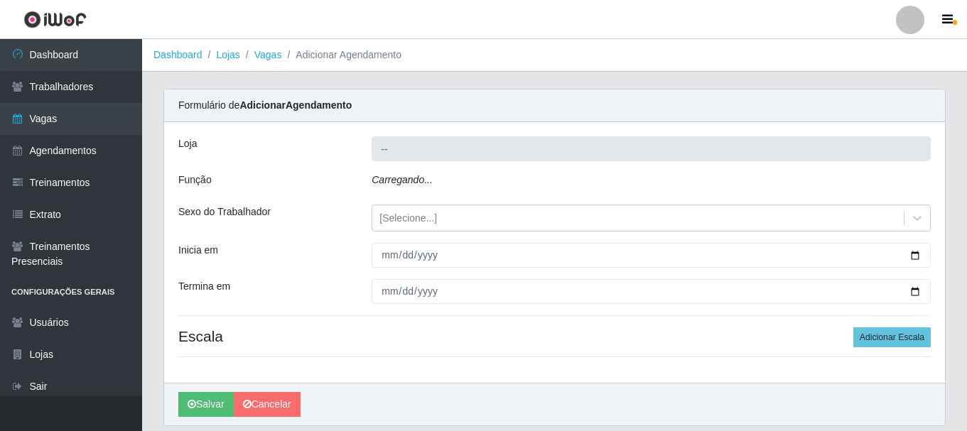
type input "Casa Galiotto Restaurante"
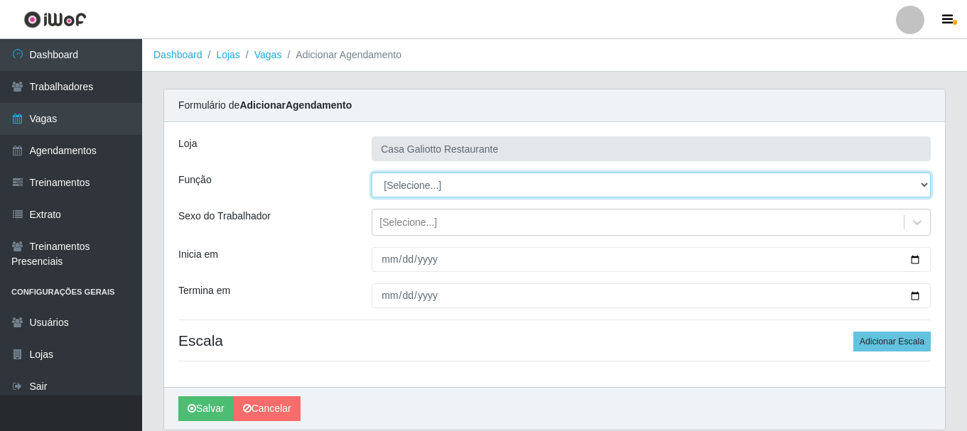
click at [471, 186] on select "[Selecione...] ASG ASG + ASG ++ Auxiliar de Cozinha Auxiliar de Cozinha + Auxil…" at bounding box center [650, 185] width 559 height 25
select select "80"
click at [371, 173] on select "[Selecione...] ASG ASG + ASG ++ Auxiliar de Cozinha Auxiliar de Cozinha + Auxil…" at bounding box center [650, 185] width 559 height 25
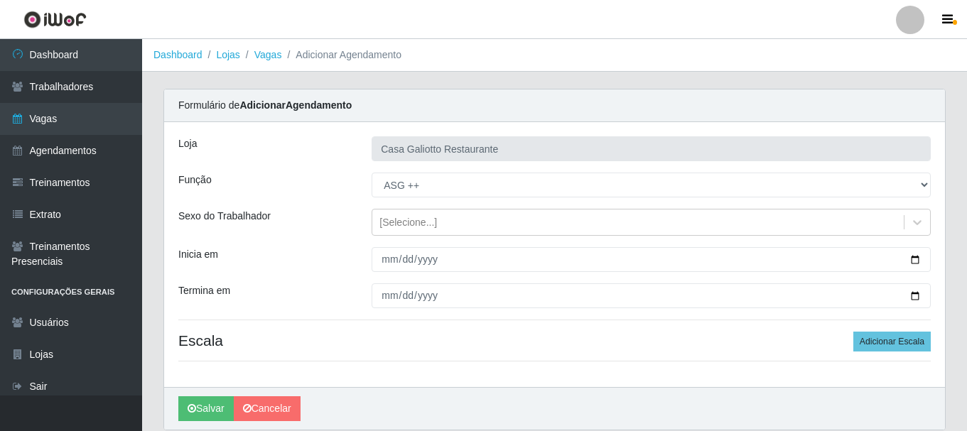
click at [425, 241] on div "Loja Casa Galiotto Restaurante Função [Selecione...] ASG ASG + ASG ++ Auxiliar …" at bounding box center [554, 254] width 781 height 265
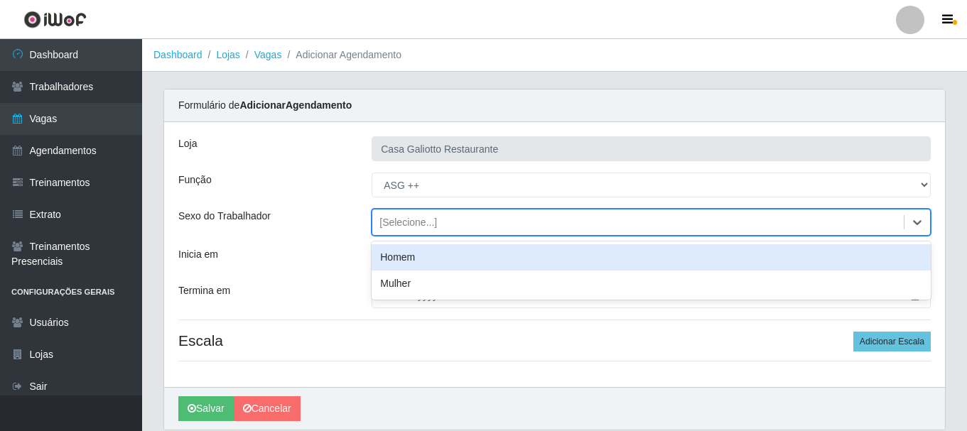
click at [423, 235] on div "[Selecione...]" at bounding box center [650, 222] width 559 height 27
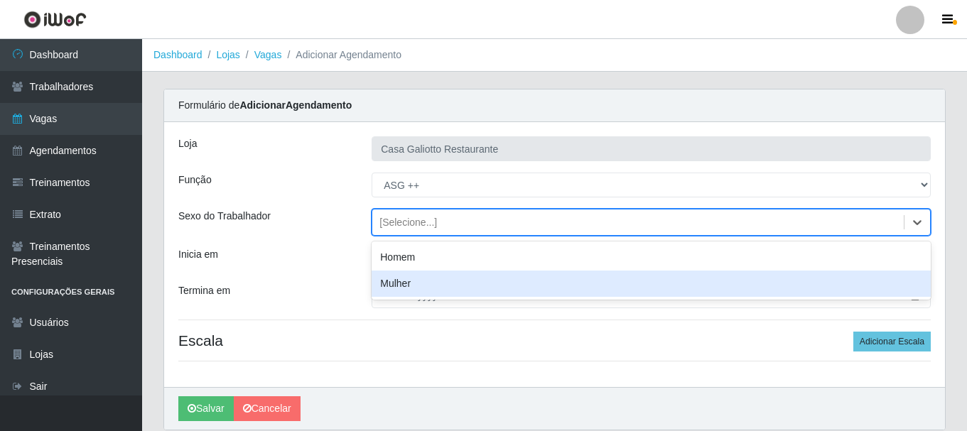
click at [415, 278] on div "Mulher" at bounding box center [650, 284] width 559 height 26
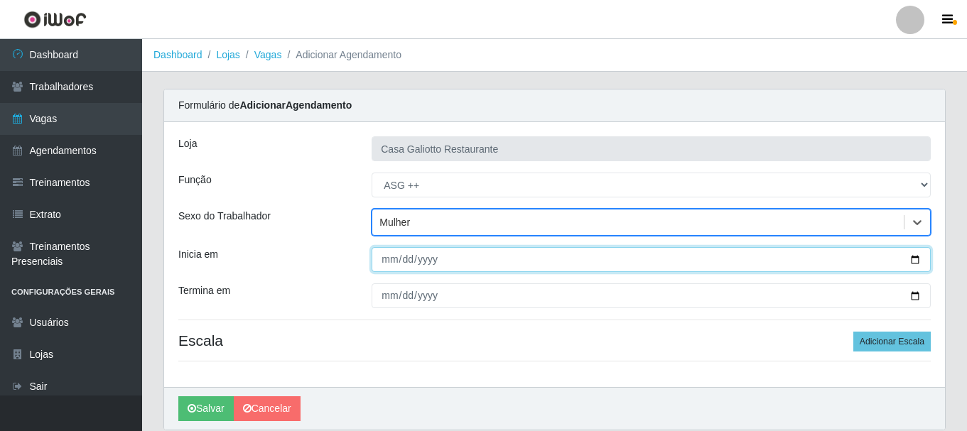
click at [917, 260] on input "Inicia em" at bounding box center [650, 259] width 559 height 25
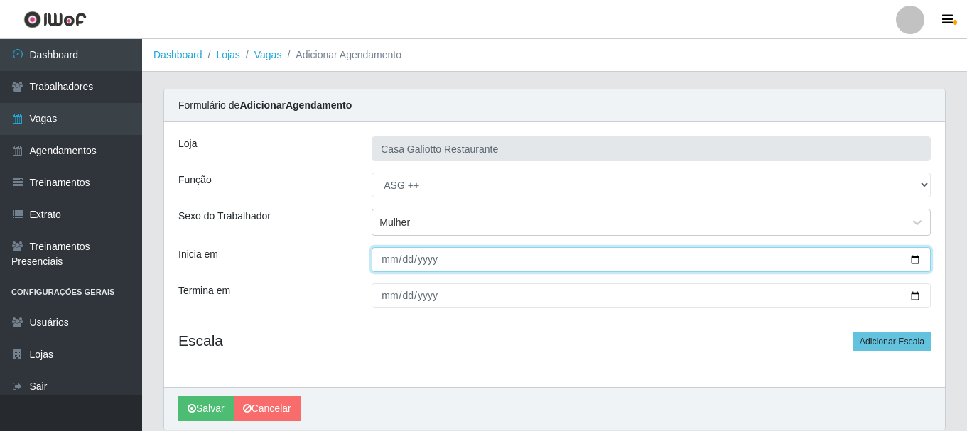
type input "[DATE]"
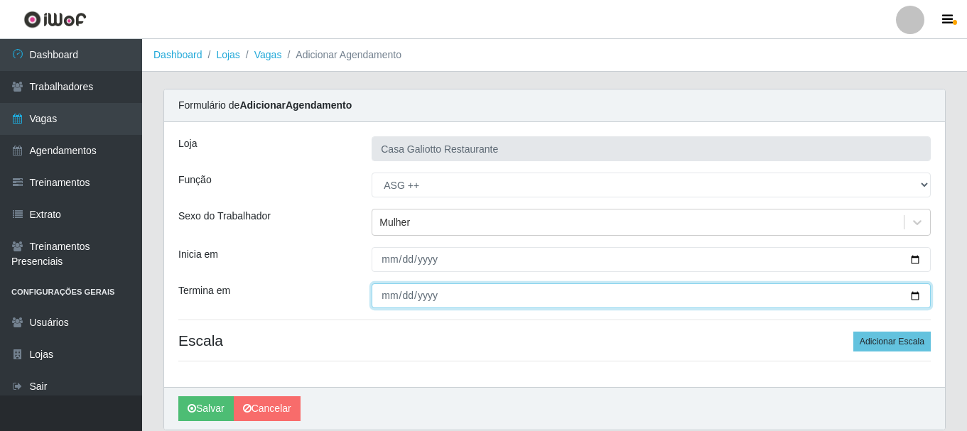
click at [911, 304] on input "Termina em" at bounding box center [650, 295] width 559 height 25
click at [917, 294] on input "Termina em" at bounding box center [650, 295] width 559 height 25
type input "[DATE]"
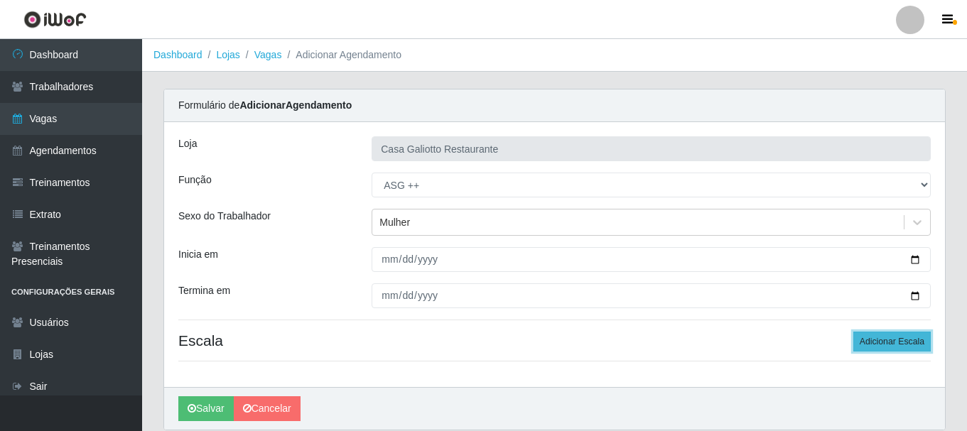
drag, startPoint x: 889, startPoint y: 341, endPoint x: 645, endPoint y: 191, distance: 286.0
click at [888, 341] on button "Adicionar Escala" at bounding box center [891, 342] width 77 height 20
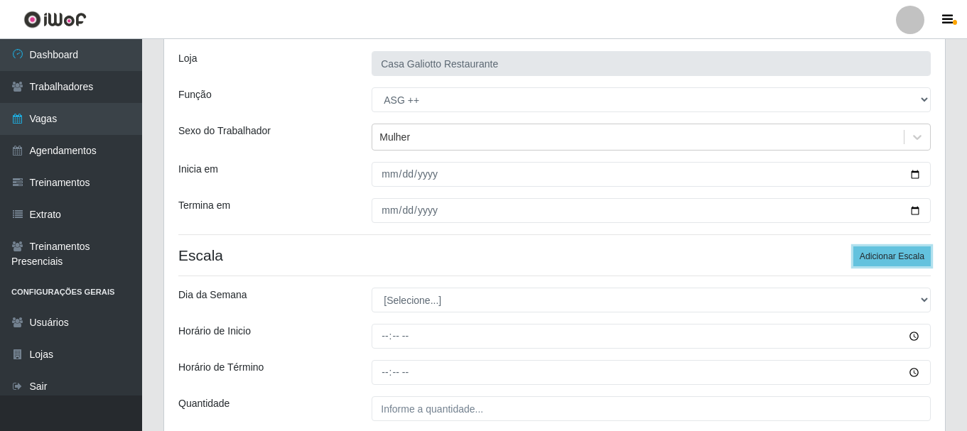
scroll to position [209, 0]
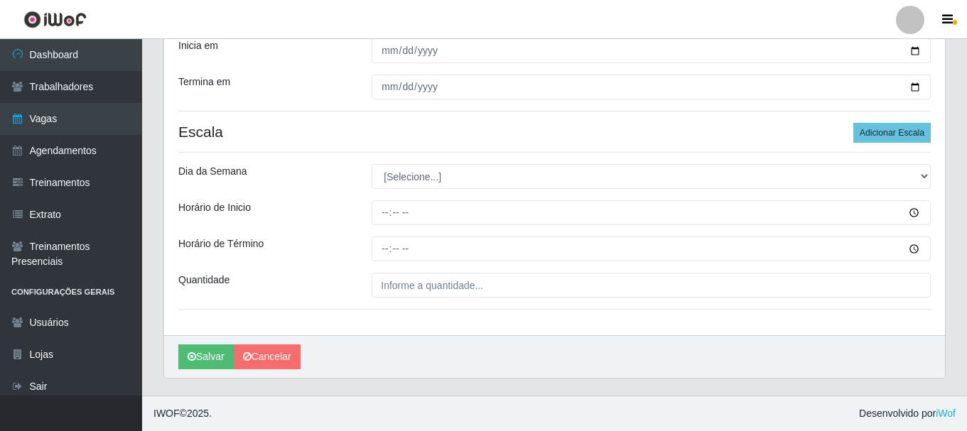
click at [445, 201] on div "Loja Casa Galiotto Restaurante Função [Selecione...] ASG ASG + ASG ++ Auxiliar …" at bounding box center [554, 124] width 781 height 422
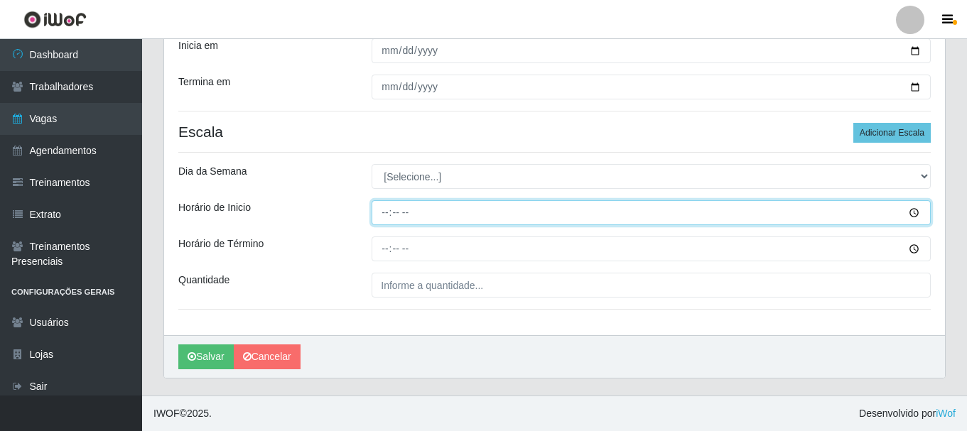
click at [447, 214] on input "Horário de Inicio" at bounding box center [650, 212] width 559 height 25
type input "08:00"
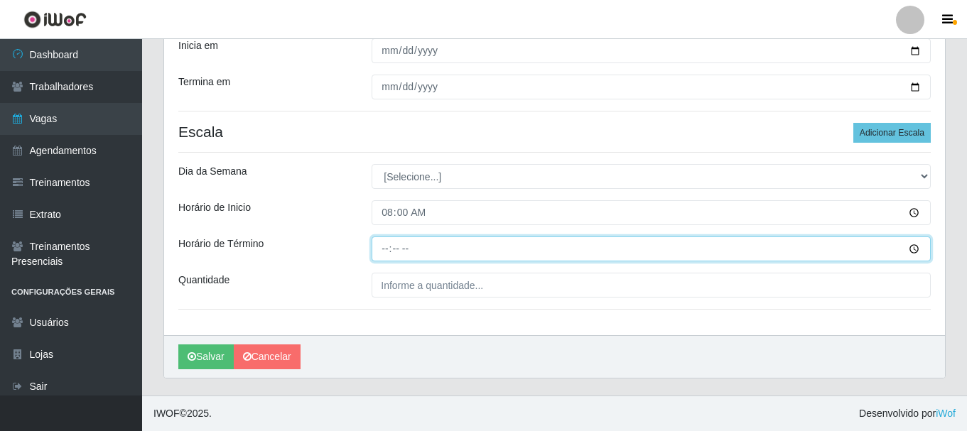
click at [383, 252] on input "Horário de Término" at bounding box center [650, 249] width 559 height 25
type input "15:00"
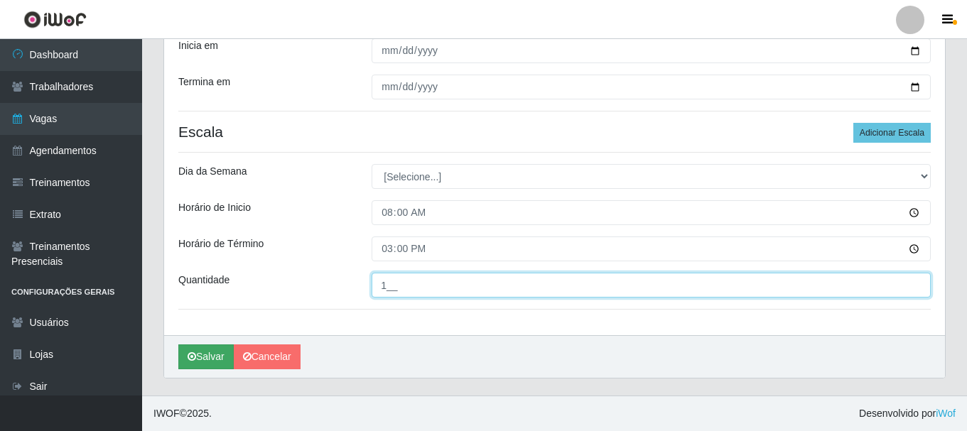
type input "1__"
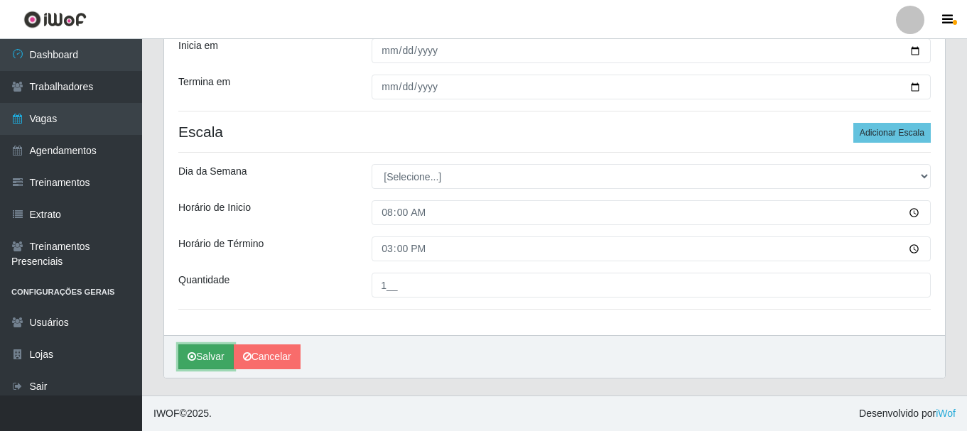
click at [214, 352] on button "Salvar" at bounding box center [205, 356] width 55 height 25
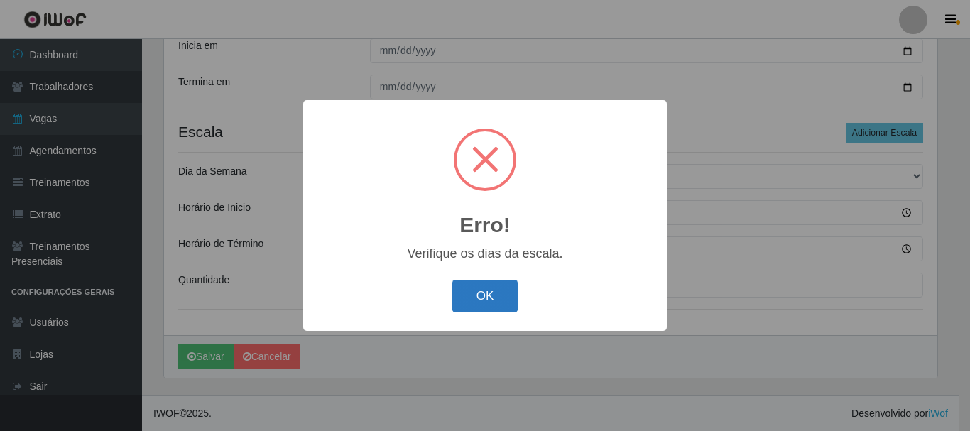
click at [489, 293] on button "OK" at bounding box center [485, 296] width 66 height 33
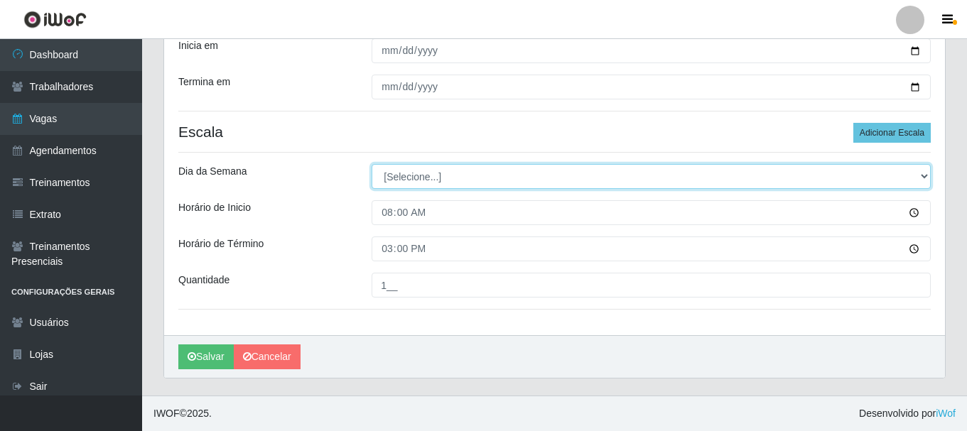
drag, startPoint x: 456, startPoint y: 171, endPoint x: 445, endPoint y: 187, distance: 19.3
click at [456, 171] on select "[Selecione...] Segunda Terça Quarta Quinta Sexta Sábado Domingo" at bounding box center [650, 176] width 559 height 25
select select "4"
click at [371, 164] on select "[Selecione...] Segunda Terça Quarta Quinta Sexta Sábado Domingo" at bounding box center [650, 176] width 559 height 25
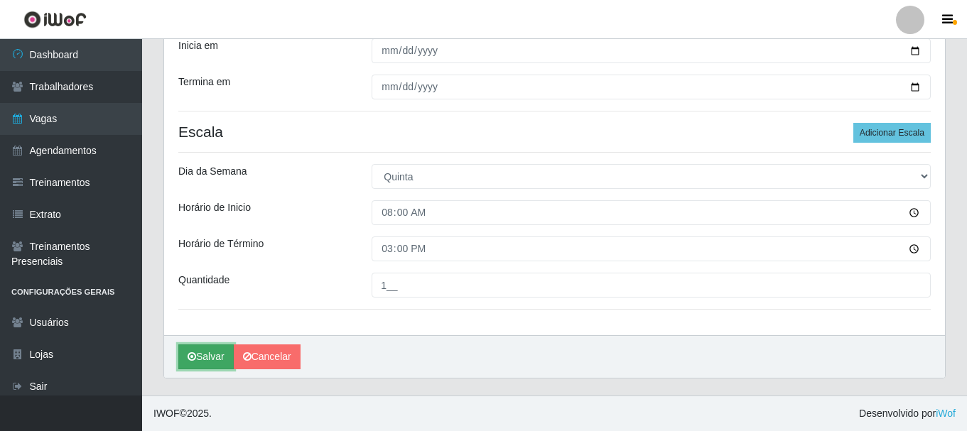
click at [212, 366] on button "Salvar" at bounding box center [205, 356] width 55 height 25
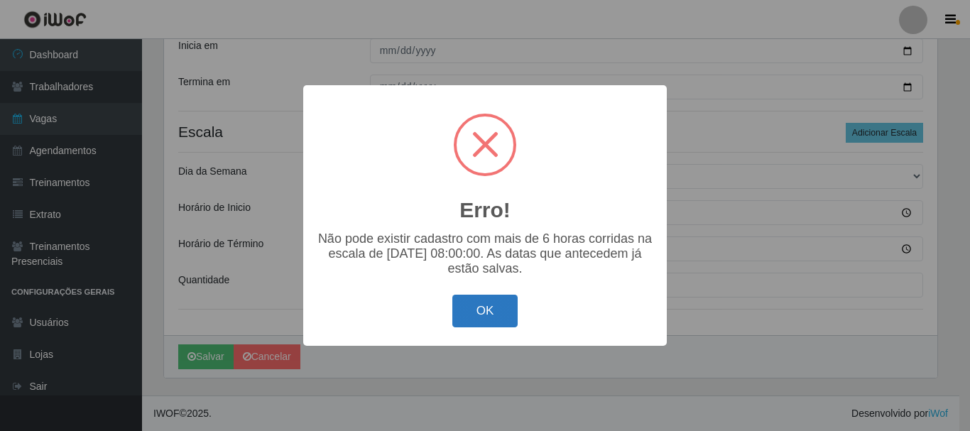
click at [492, 305] on button "OK" at bounding box center [485, 311] width 66 height 33
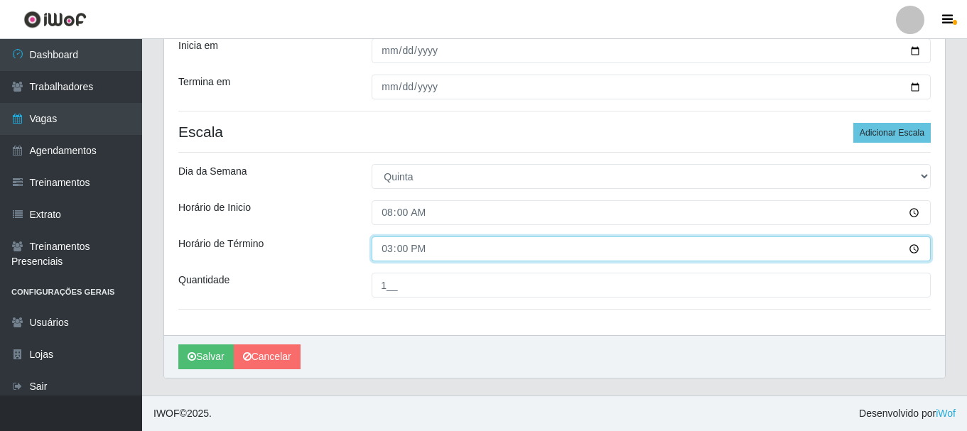
click at [490, 249] on input "15:00" at bounding box center [650, 249] width 559 height 25
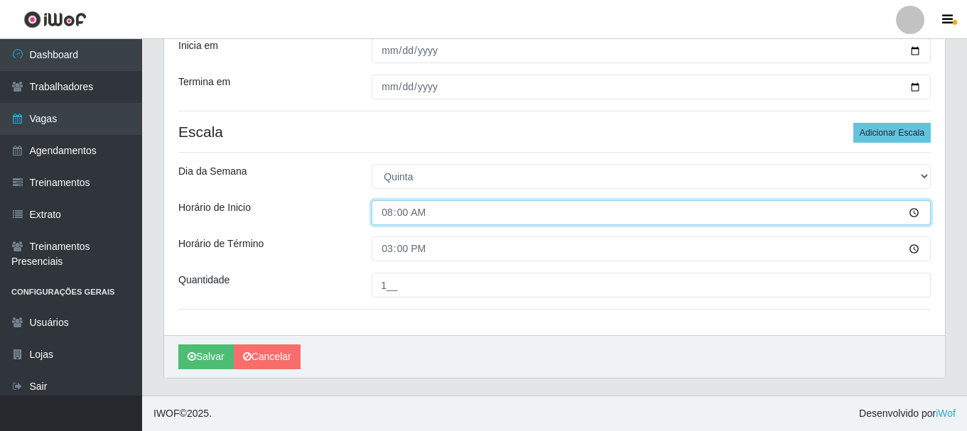
click at [400, 215] on input "08:00" at bounding box center [650, 212] width 559 height 25
type input "08:30"
click at [390, 210] on input "08:30" at bounding box center [650, 212] width 559 height 25
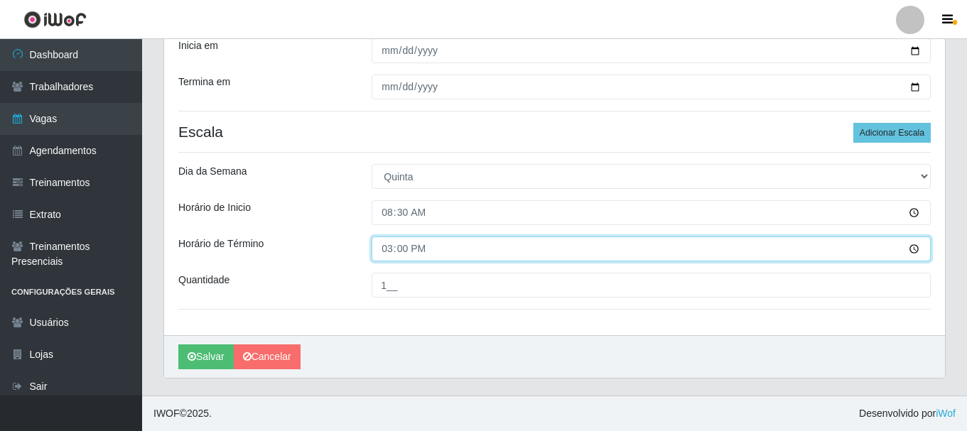
click at [390, 246] on input "15:00" at bounding box center [650, 249] width 559 height 25
type input "14:00"
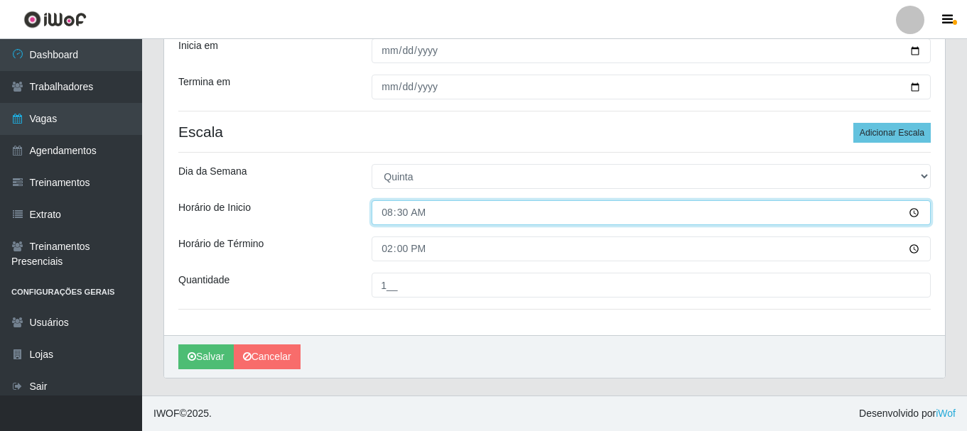
click at [400, 210] on input "08:30" at bounding box center [650, 212] width 559 height 25
type input "08:00"
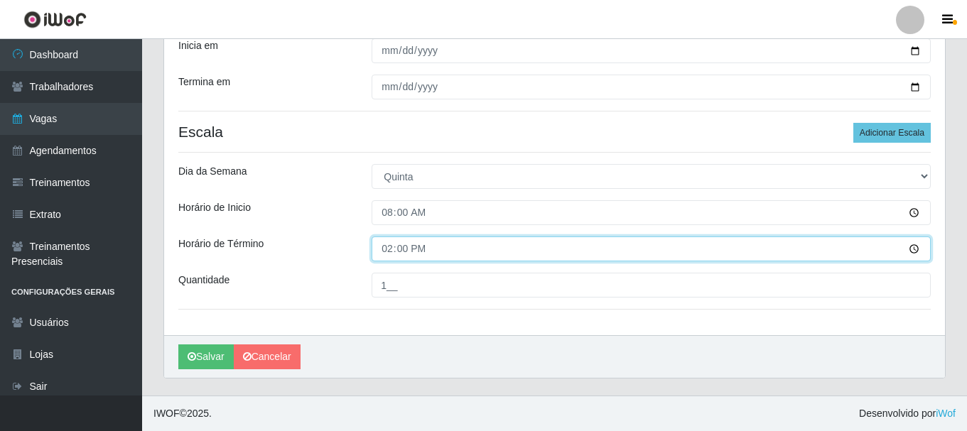
click at [398, 246] on input "14:00" at bounding box center [650, 249] width 559 height 25
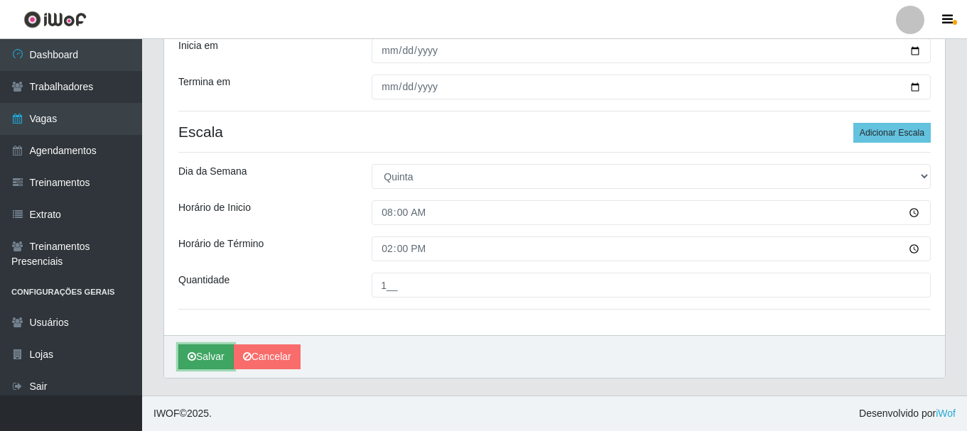
click at [194, 364] on button "Salvar" at bounding box center [205, 356] width 55 height 25
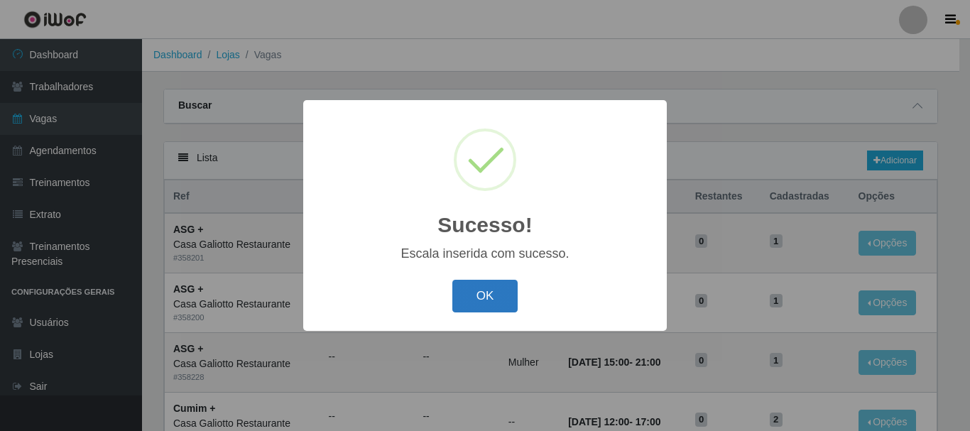
click at [482, 295] on button "OK" at bounding box center [485, 296] width 66 height 33
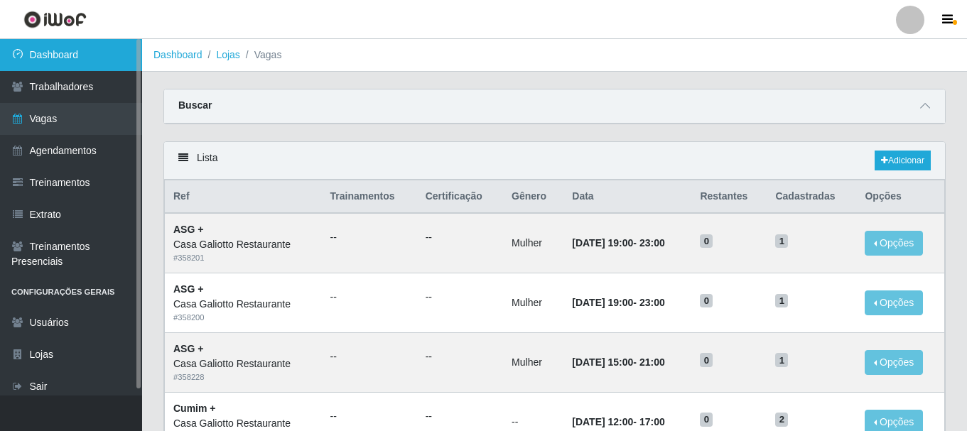
click at [54, 44] on link "Dashboard" at bounding box center [71, 55] width 142 height 32
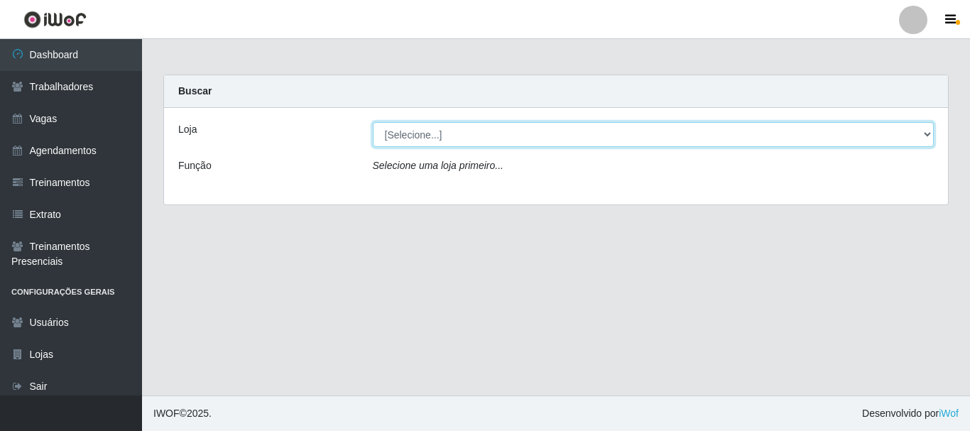
drag, startPoint x: 458, startPoint y: 134, endPoint x: 456, endPoint y: 146, distance: 13.0
click at [458, 134] on select "[Selecione...] [GEOGRAPHIC_DATA]" at bounding box center [654, 134] width 562 height 25
select select "279"
click at [373, 122] on select "[Selecione...] [GEOGRAPHIC_DATA]" at bounding box center [654, 134] width 562 height 25
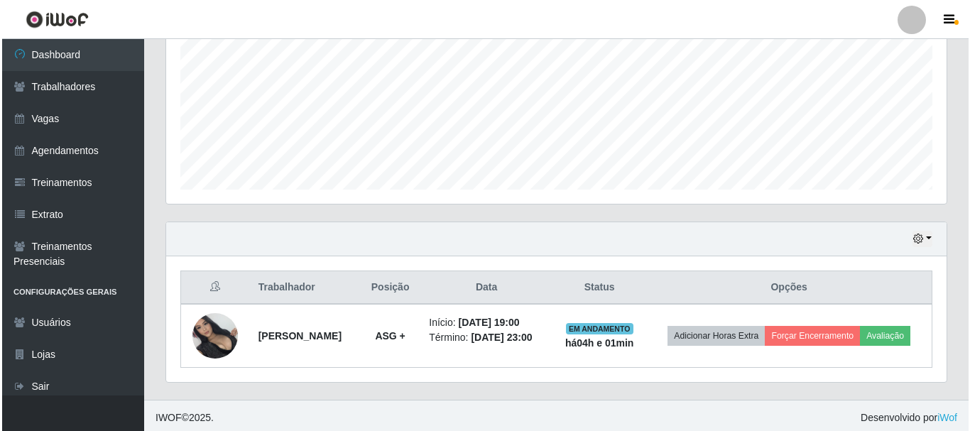
scroll to position [295, 781]
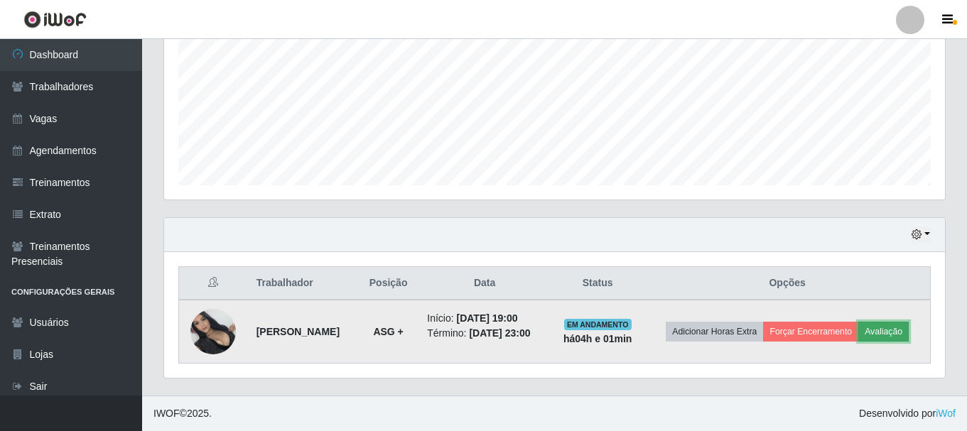
click at [881, 334] on button "Avaliação" at bounding box center [883, 332] width 50 height 20
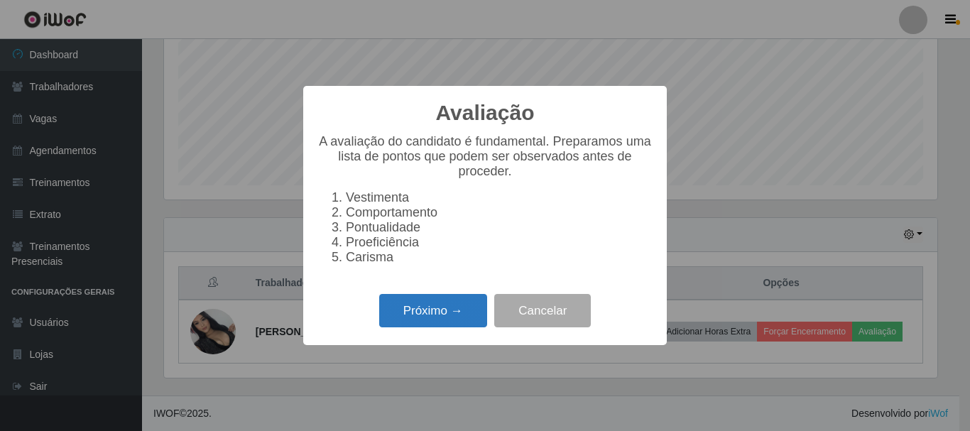
click at [428, 321] on button "Próximo →" at bounding box center [433, 310] width 108 height 33
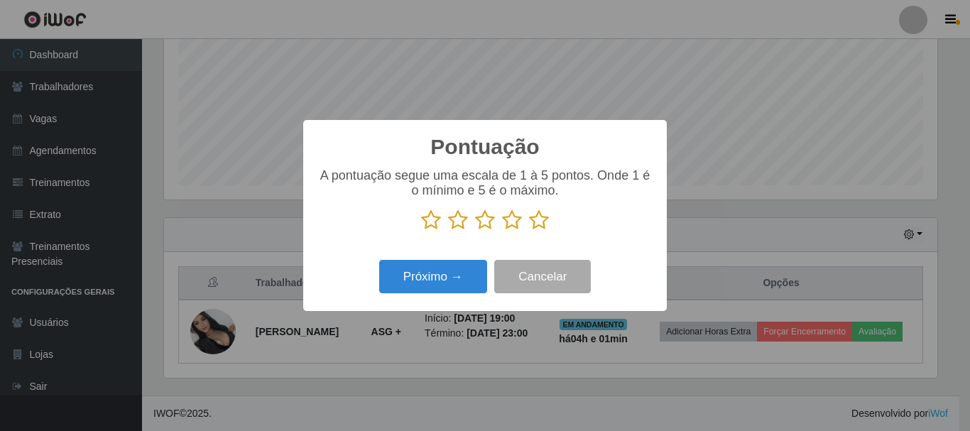
click at [533, 217] on icon at bounding box center [539, 220] width 20 height 21
click at [529, 231] on input "radio" at bounding box center [529, 231] width 0 height 0
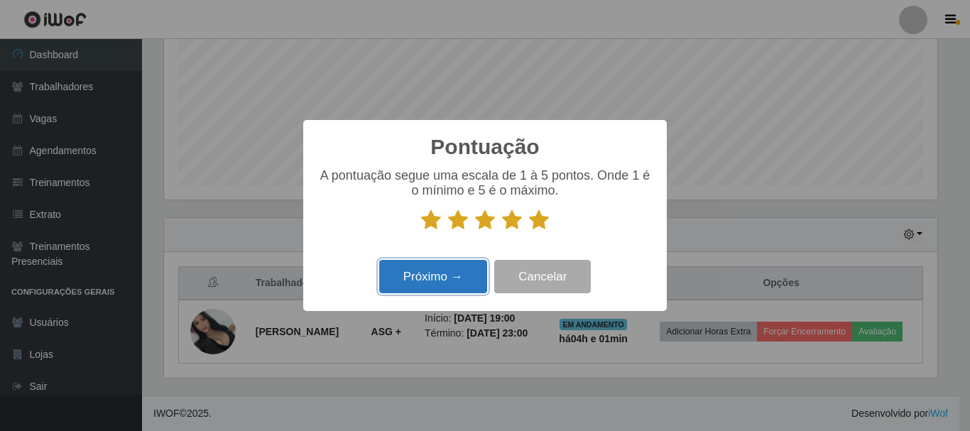
click at [469, 266] on button "Próximo →" at bounding box center [433, 276] width 108 height 33
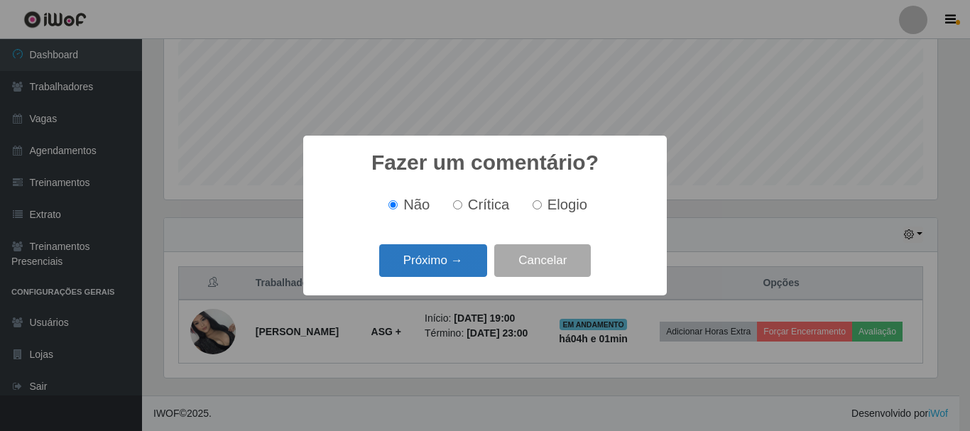
click at [460, 268] on button "Próximo →" at bounding box center [433, 260] width 108 height 33
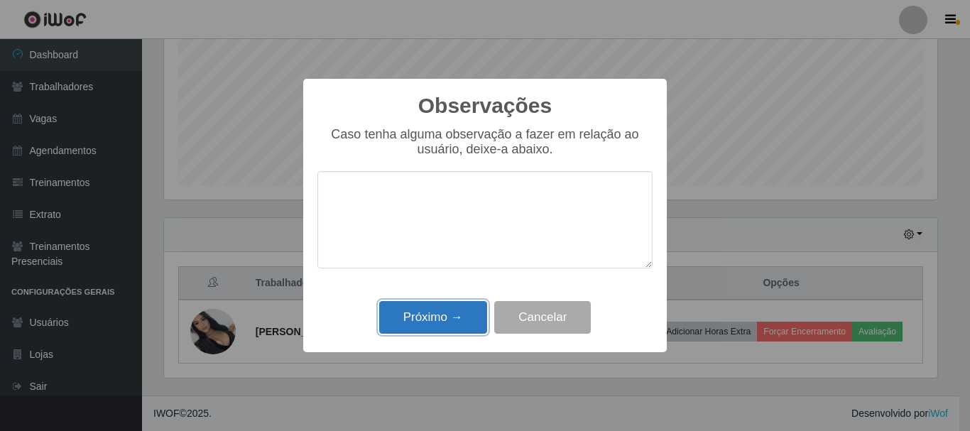
click at [457, 331] on button "Próximo →" at bounding box center [433, 317] width 108 height 33
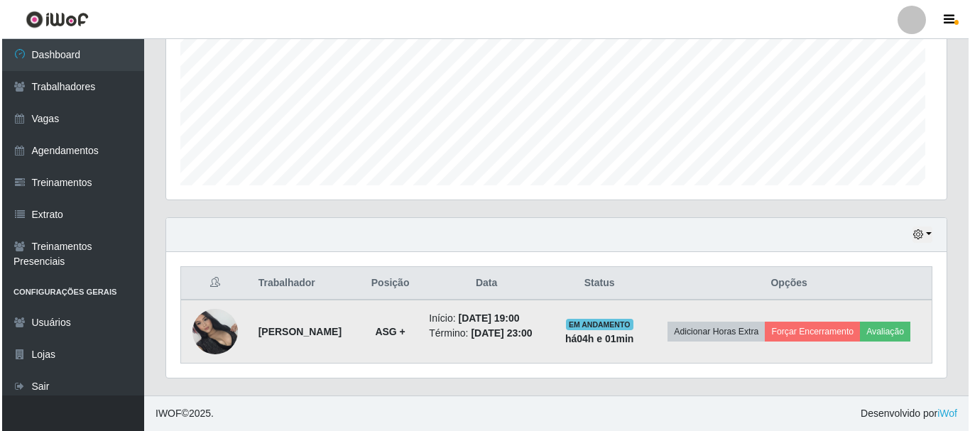
scroll to position [295, 781]
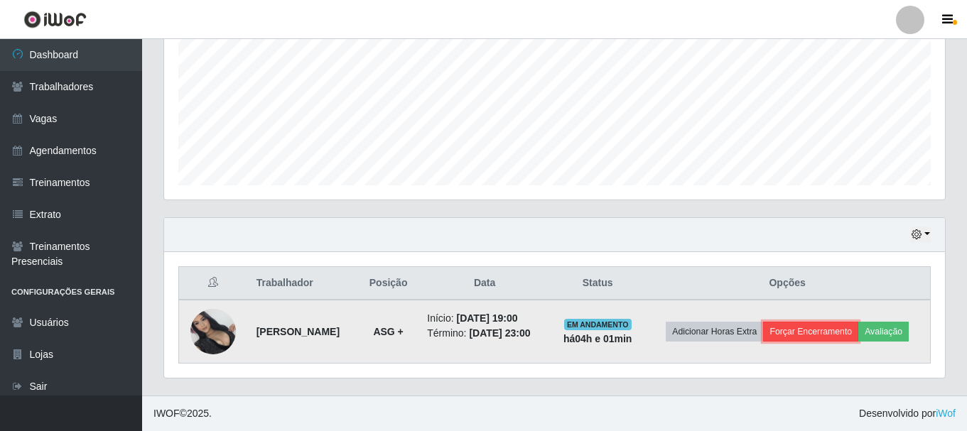
click at [821, 337] on button "Forçar Encerramento" at bounding box center [810, 332] width 95 height 20
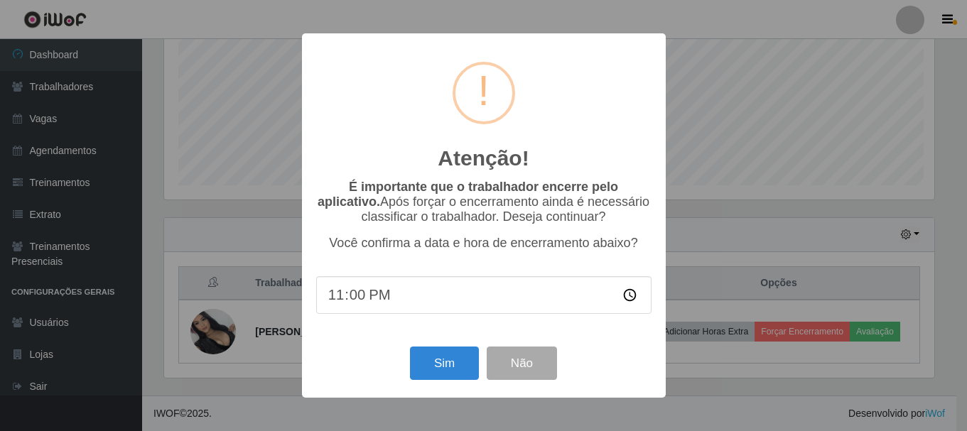
scroll to position [295, 773]
click at [425, 374] on button "Sim" at bounding box center [445, 363] width 69 height 33
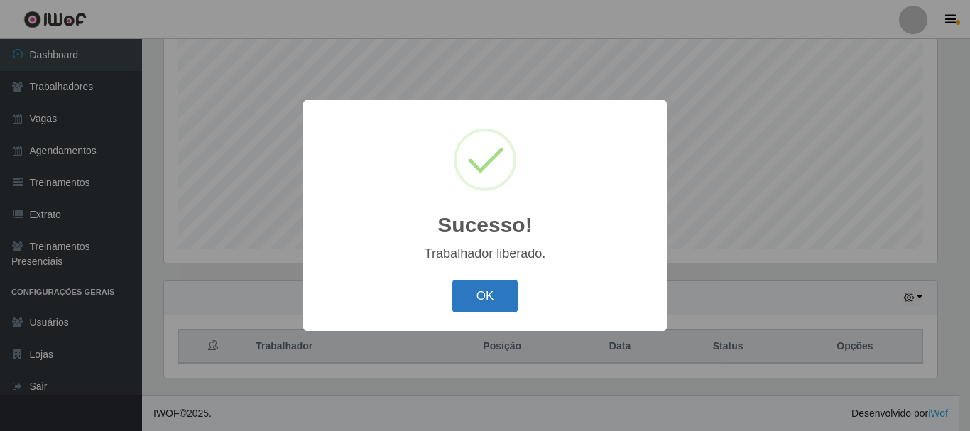
click at [515, 303] on button "OK" at bounding box center [485, 296] width 66 height 33
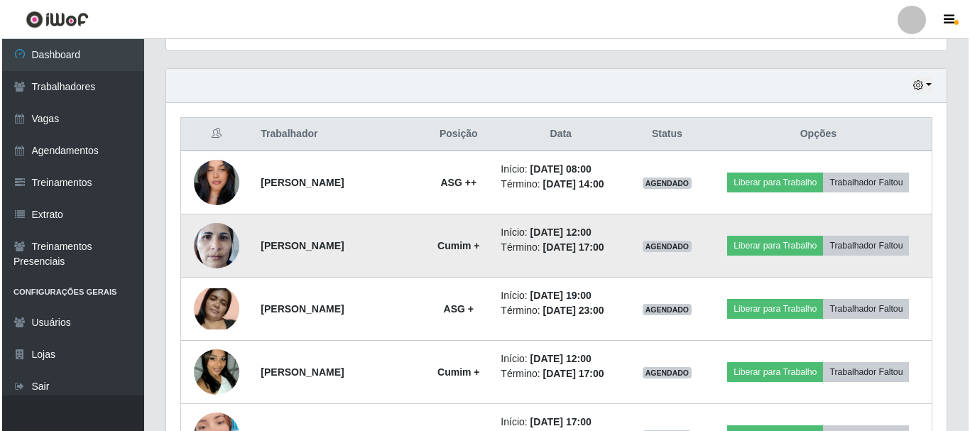
scroll to position [472, 0]
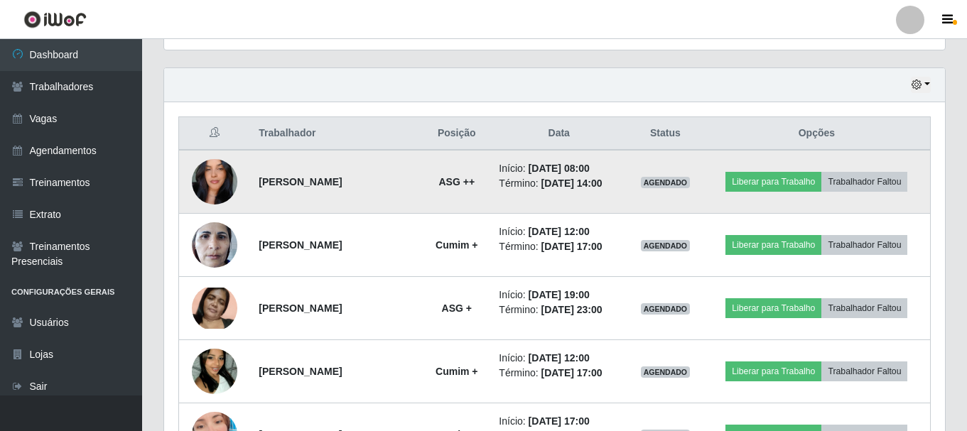
click at [220, 180] on img at bounding box center [214, 181] width 45 height 60
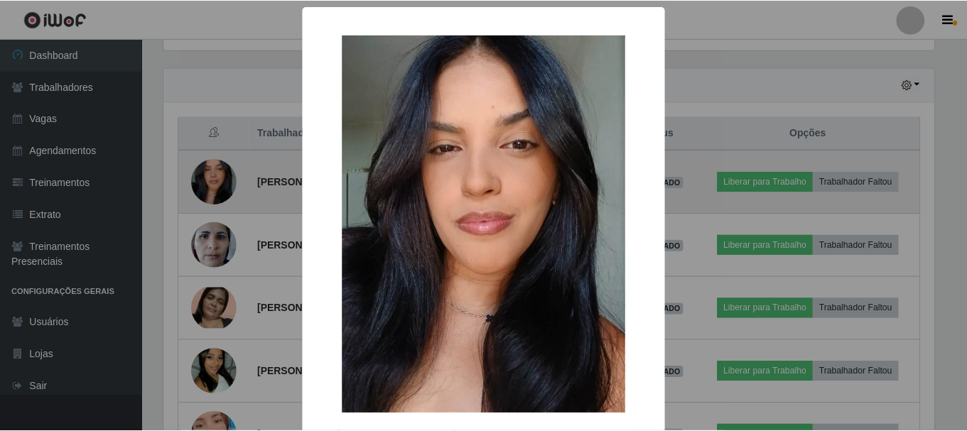
scroll to position [295, 773]
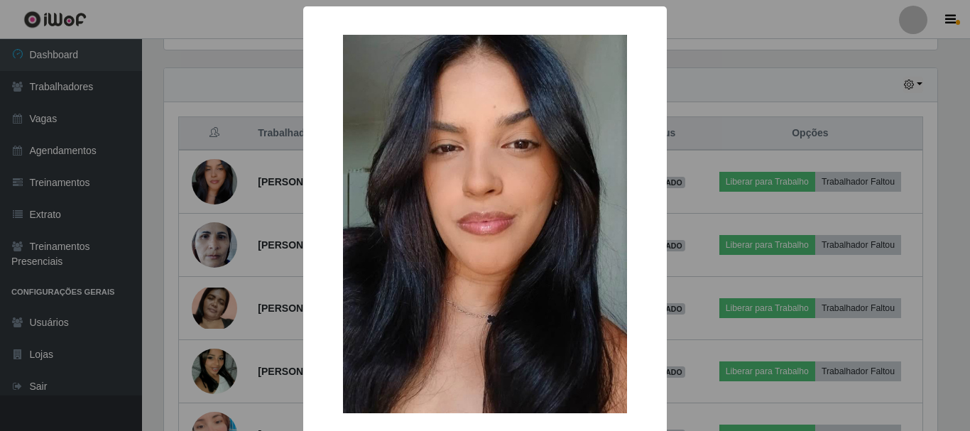
click at [215, 63] on div "× OK Cancel" at bounding box center [485, 215] width 970 height 431
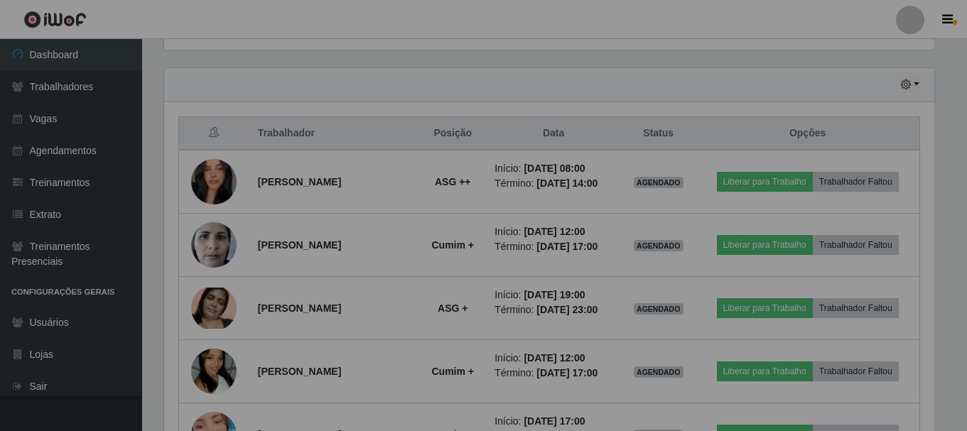
scroll to position [295, 781]
